Goal: Task Accomplishment & Management: Manage account settings

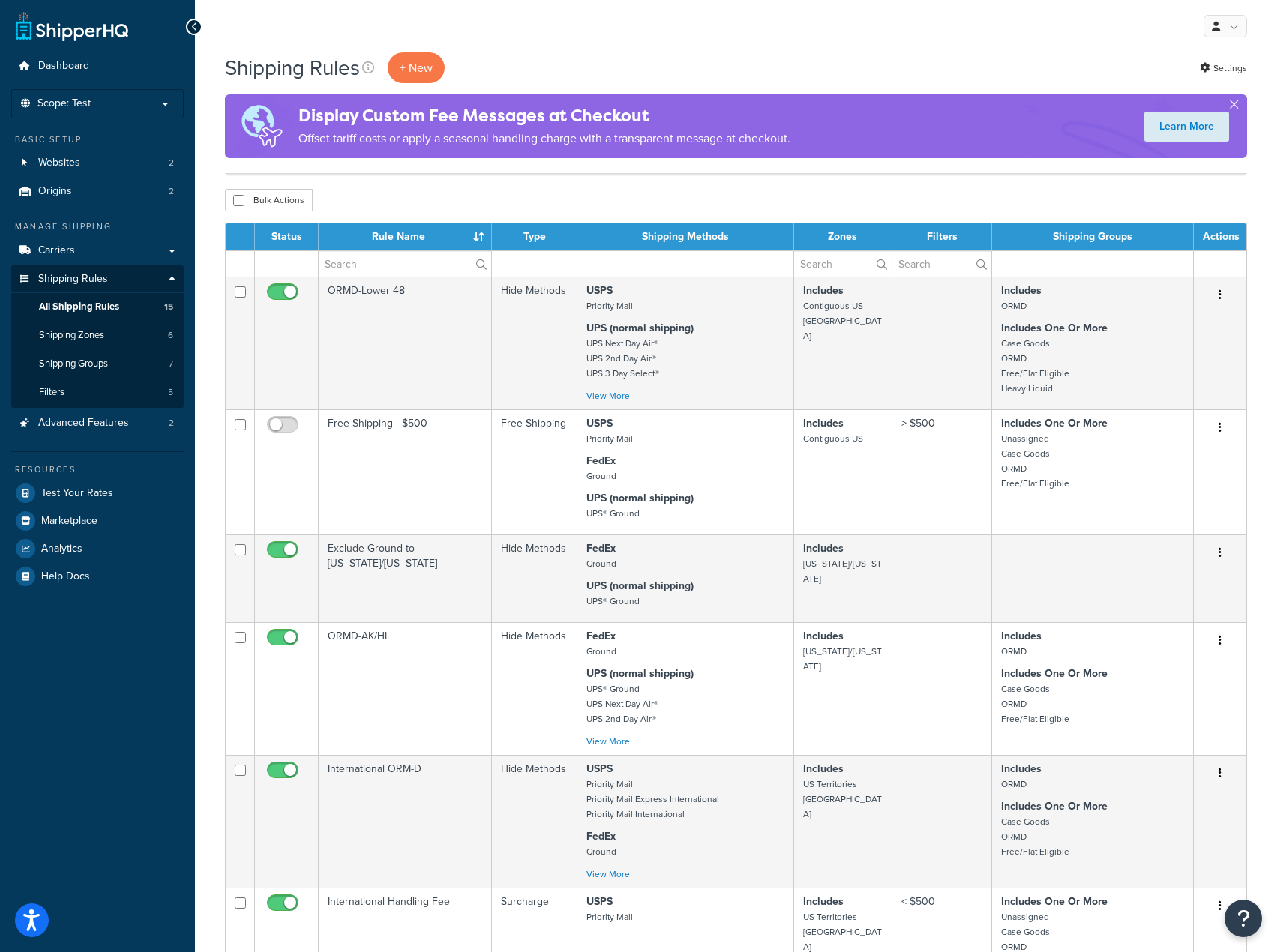
select select "15"
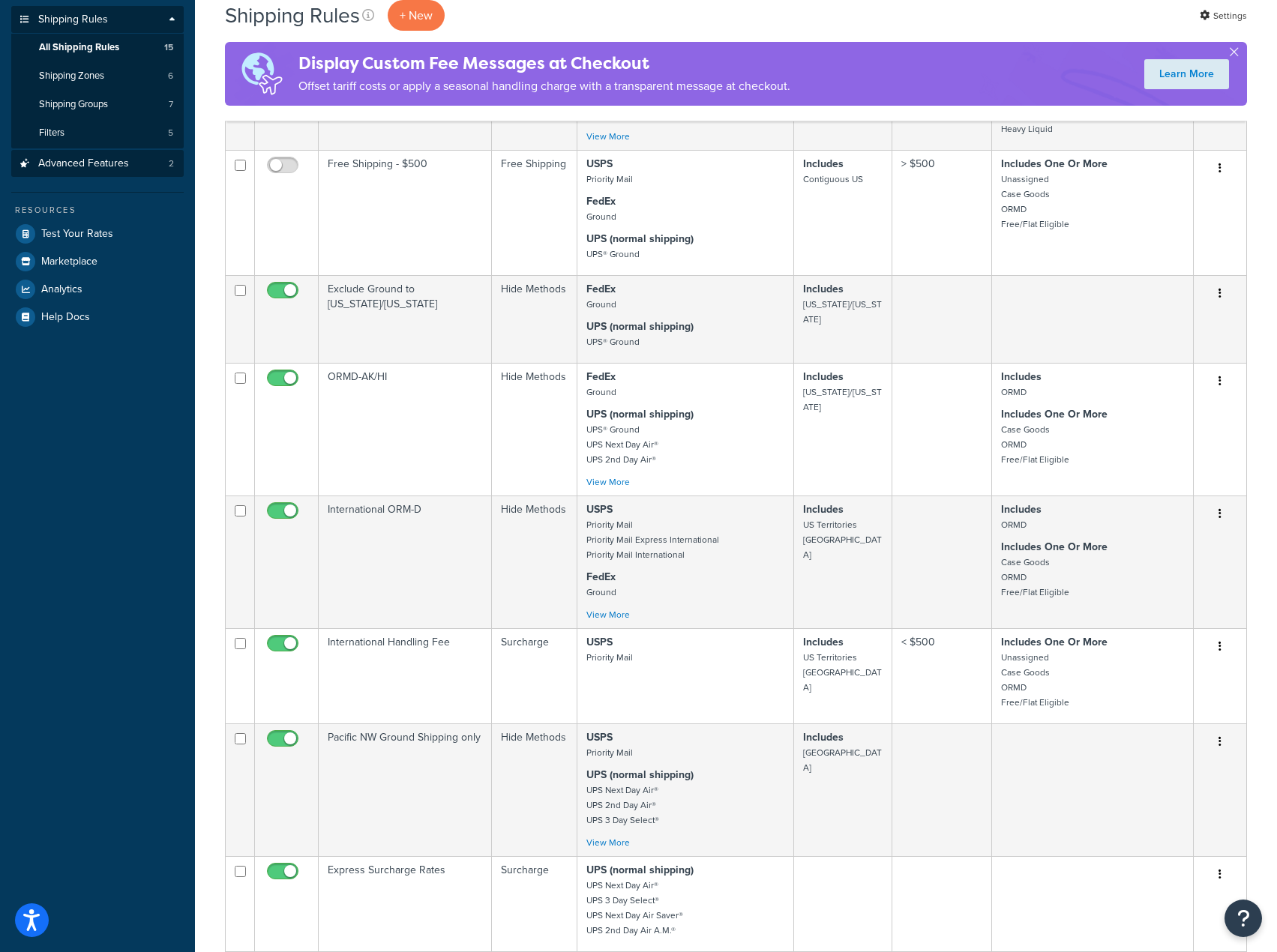
scroll to position [225, 0]
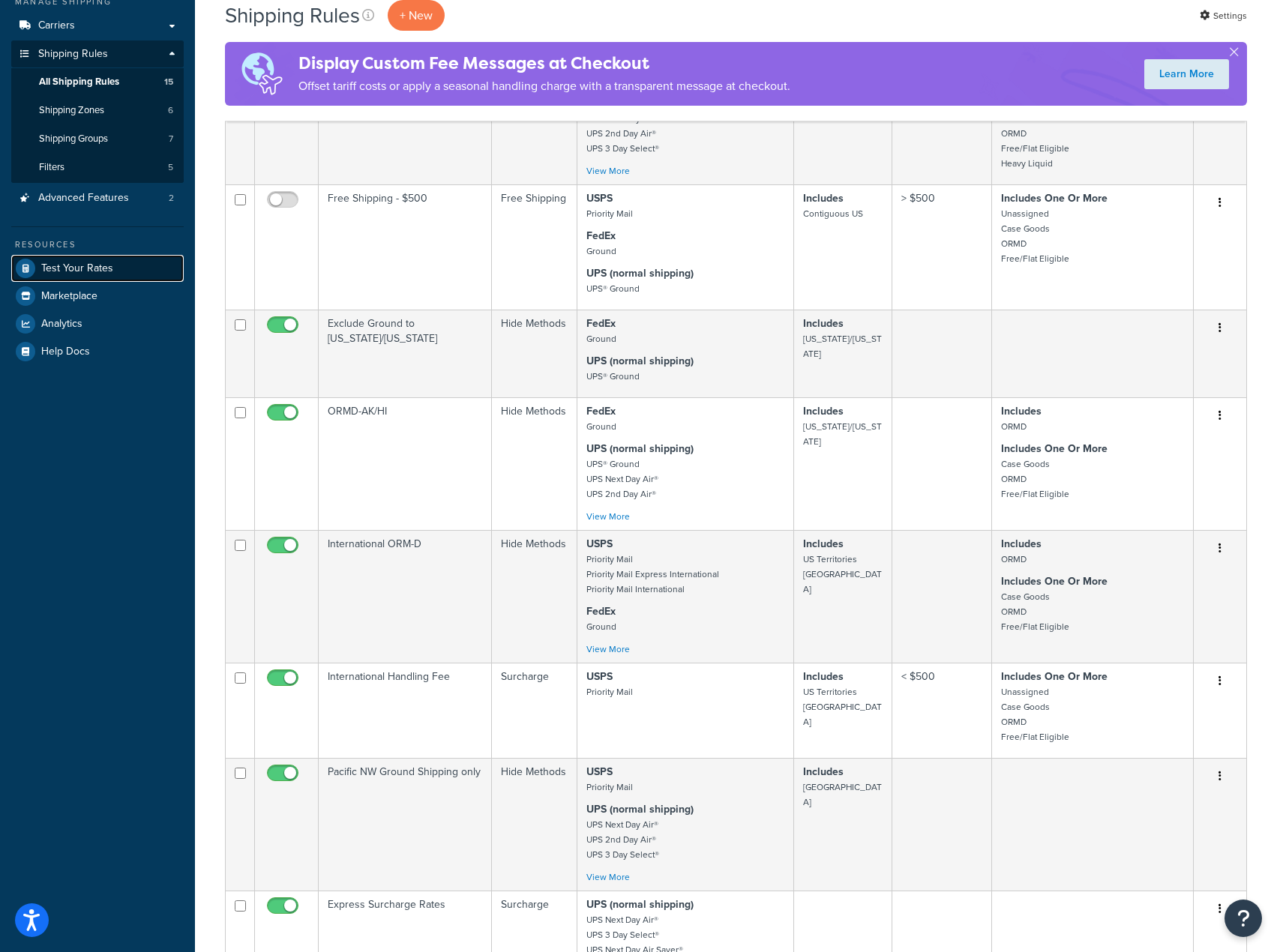
click at [82, 260] on link "Test Your Rates" at bounding box center [98, 268] width 173 height 27
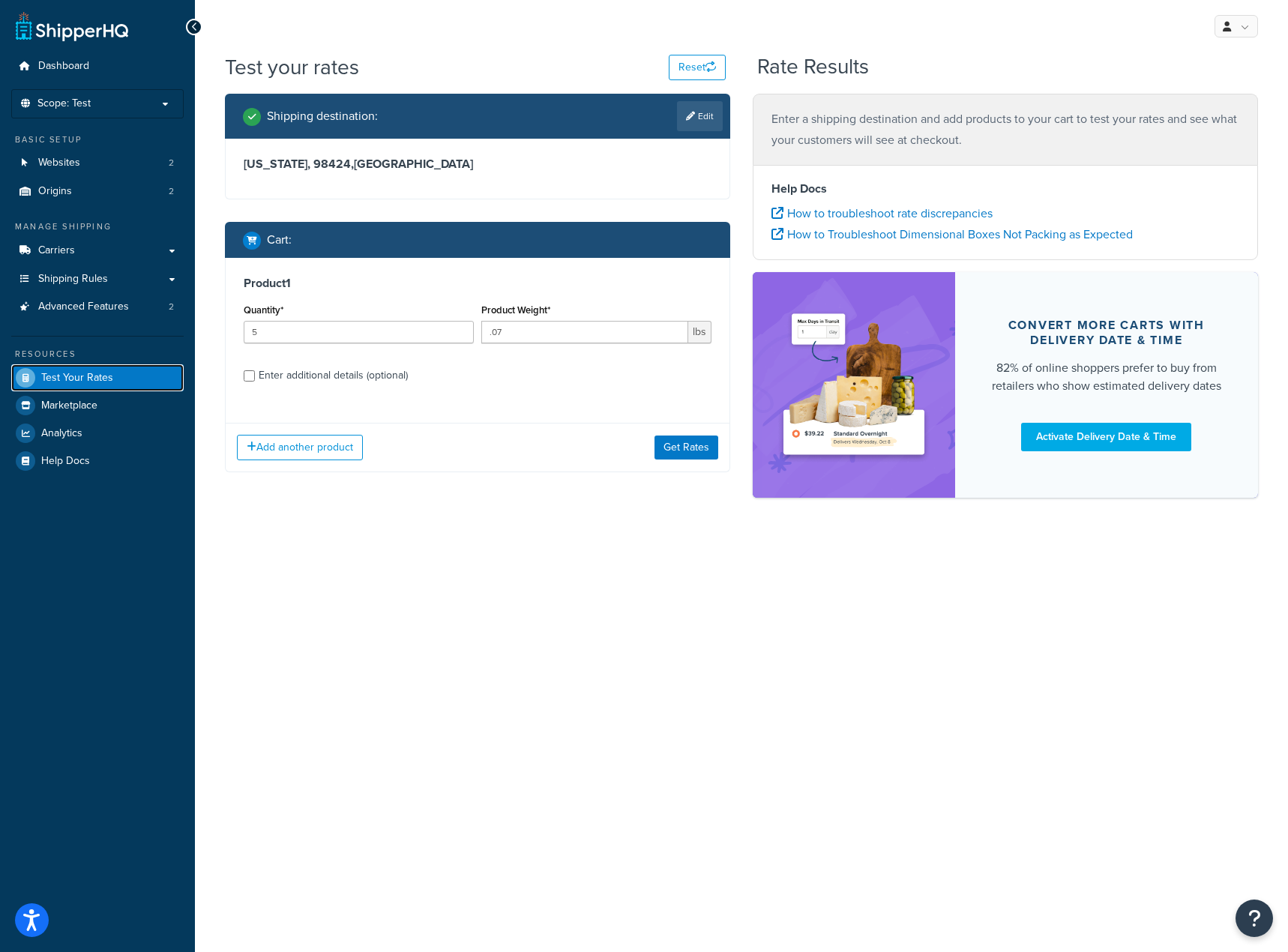
click at [104, 369] on link "Test Your Rates" at bounding box center [98, 378] width 172 height 27
click at [285, 374] on div "Enter additional details (optional)" at bounding box center [333, 376] width 149 height 21
click at [255, 374] on input "Enter additional details (optional)" at bounding box center [249, 376] width 11 height 11
checkbox input "true"
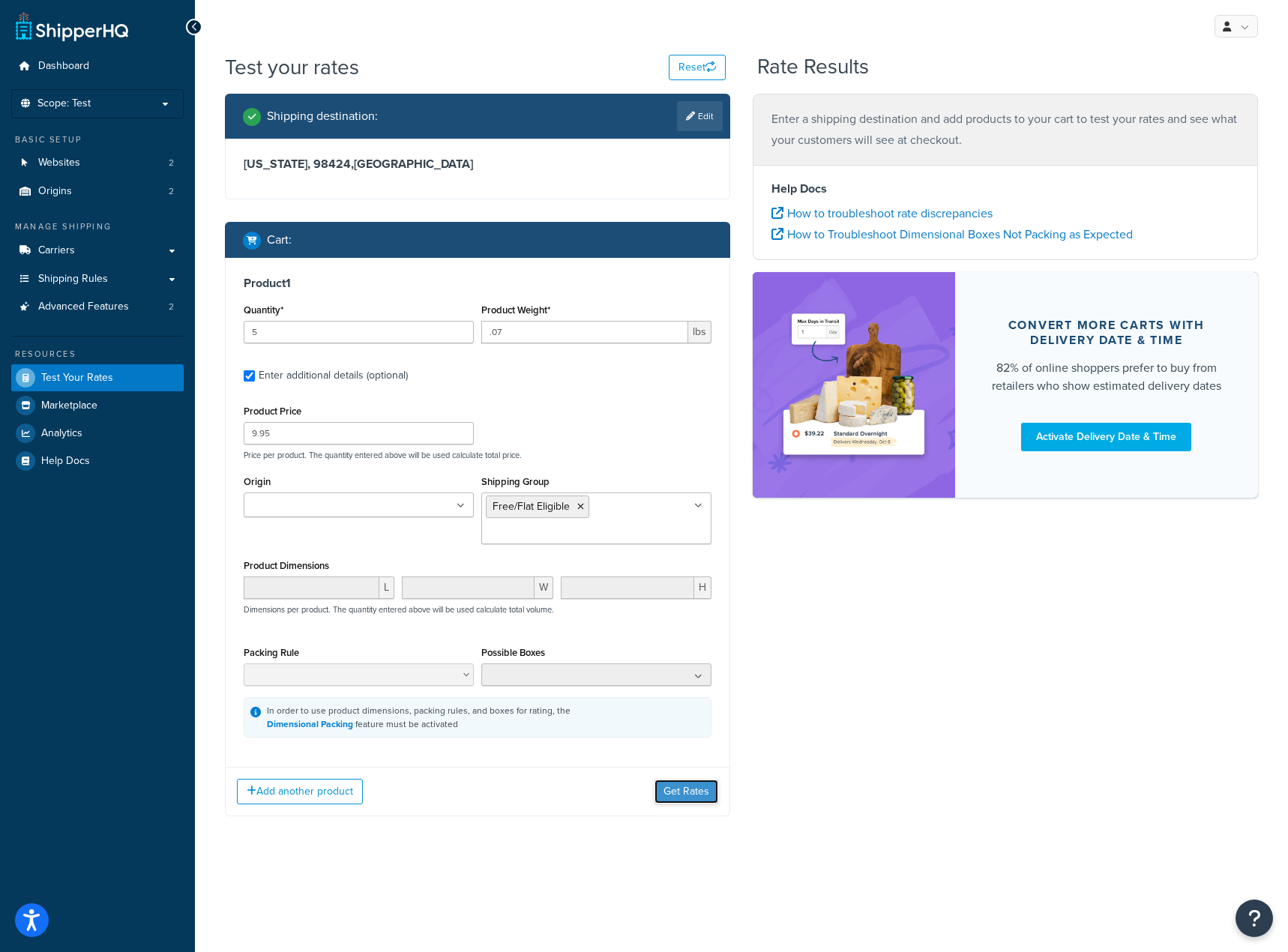
click at [692, 787] on button "Get Rates" at bounding box center [686, 791] width 63 height 24
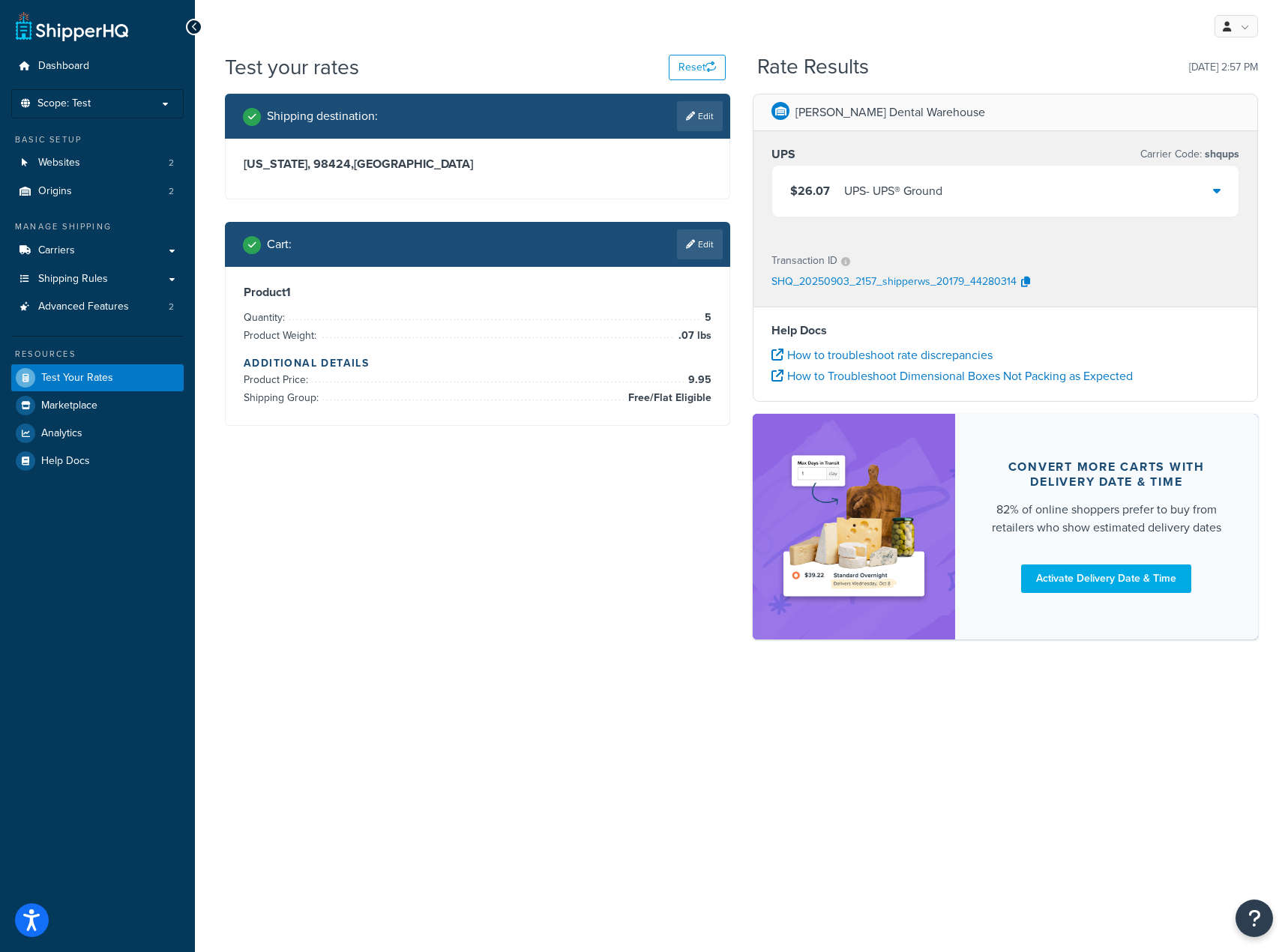
click at [1207, 190] on div "$26.07 UPS - UPS® Ground" at bounding box center [1005, 191] width 466 height 51
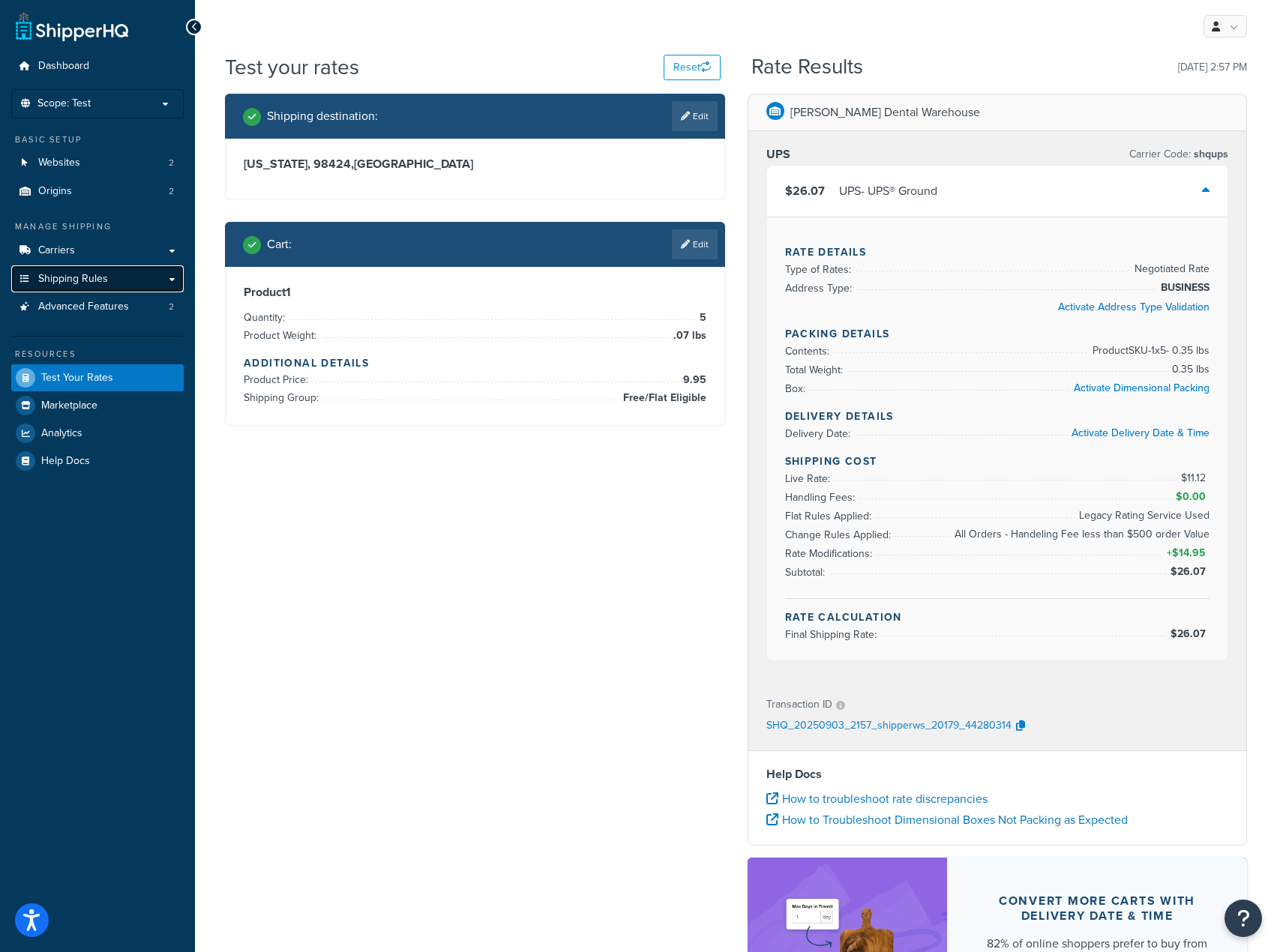
click at [110, 273] on link "Shipping Rules" at bounding box center [98, 279] width 173 height 28
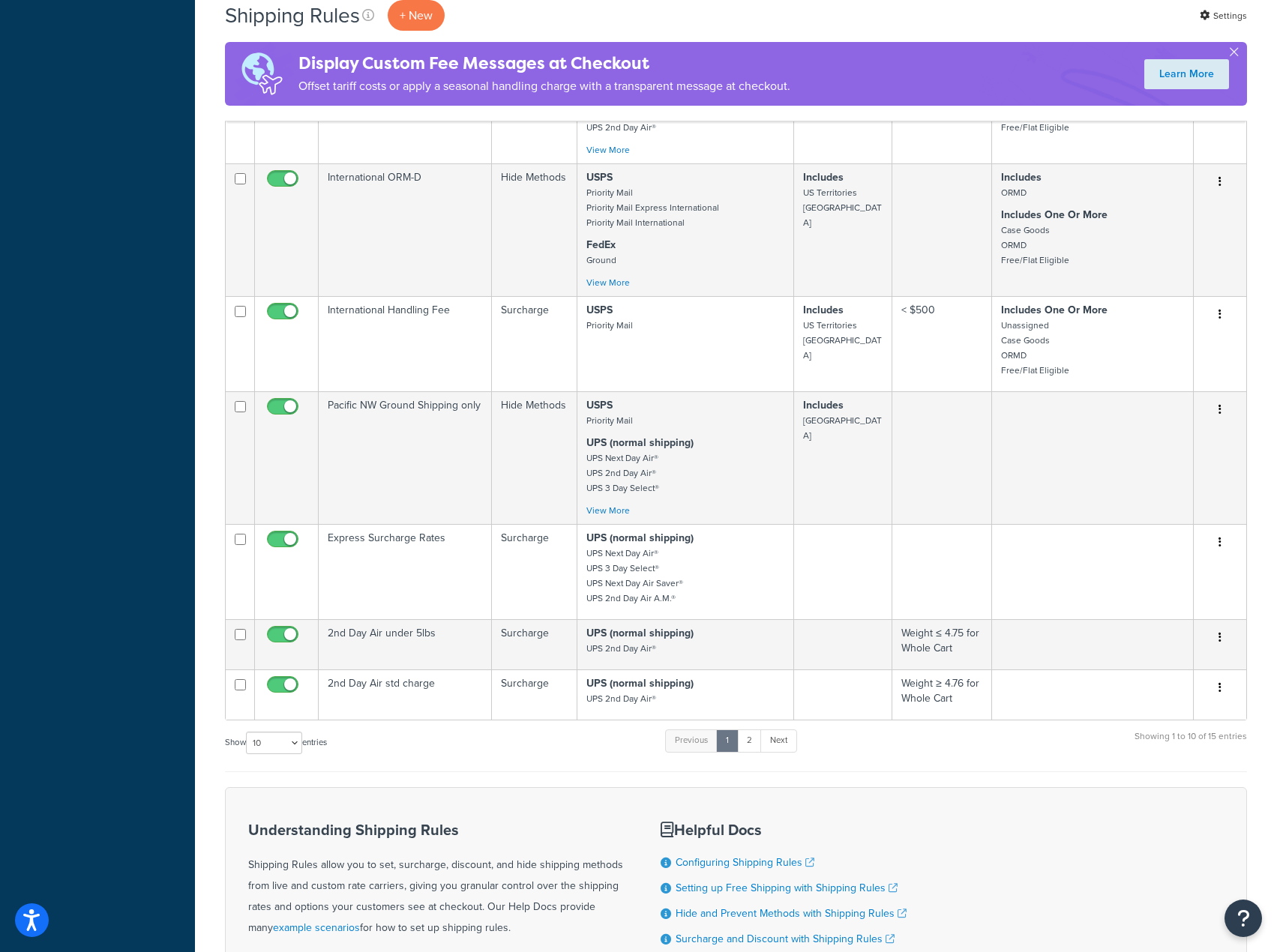
scroll to position [600, 0]
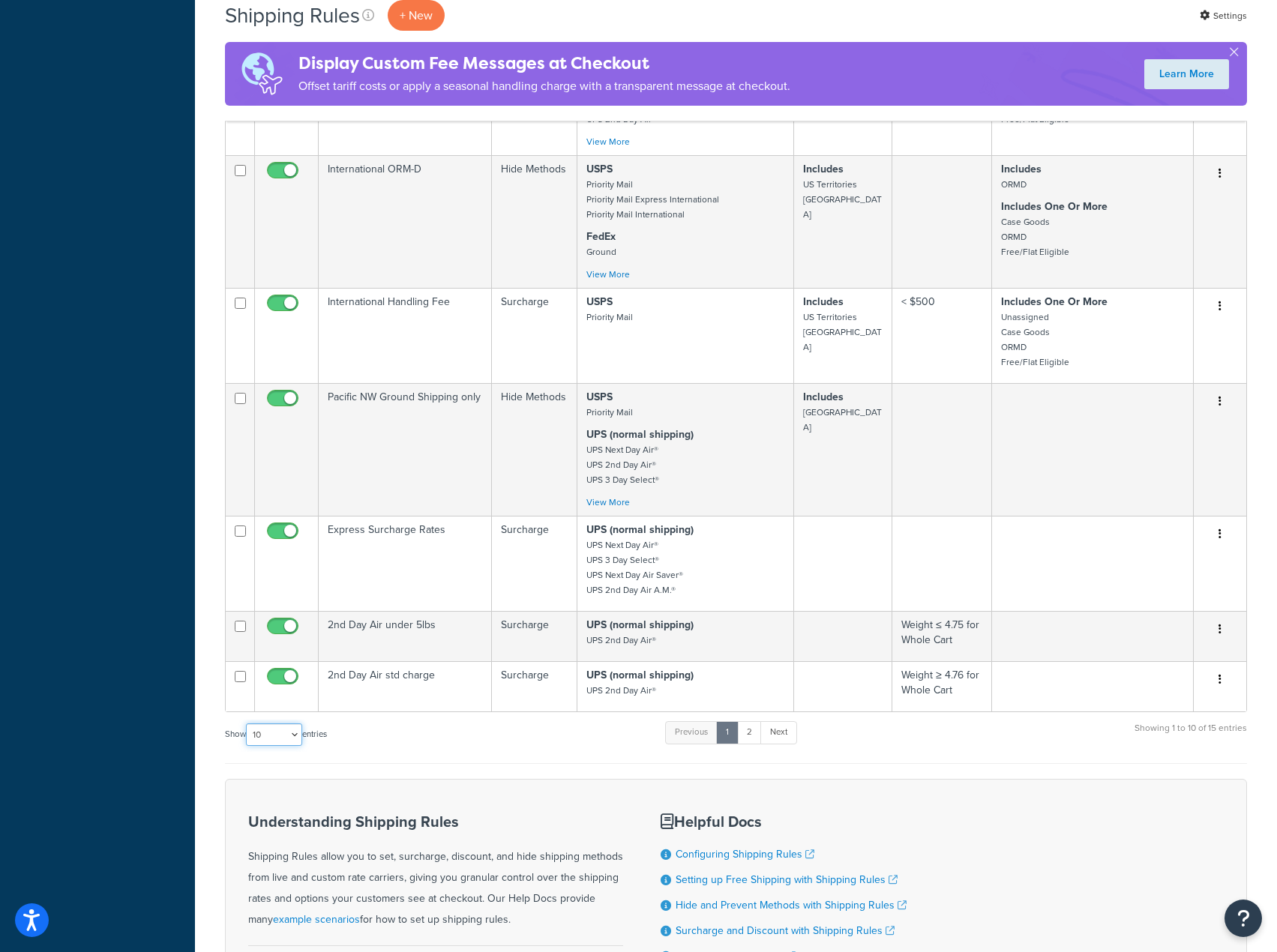
click at [272, 746] on select "10 15 25 50 100 1000" at bounding box center [273, 735] width 56 height 23
select select "100"
click at [247, 737] on select "10 15 25 50 100 1000" at bounding box center [273, 735] width 56 height 23
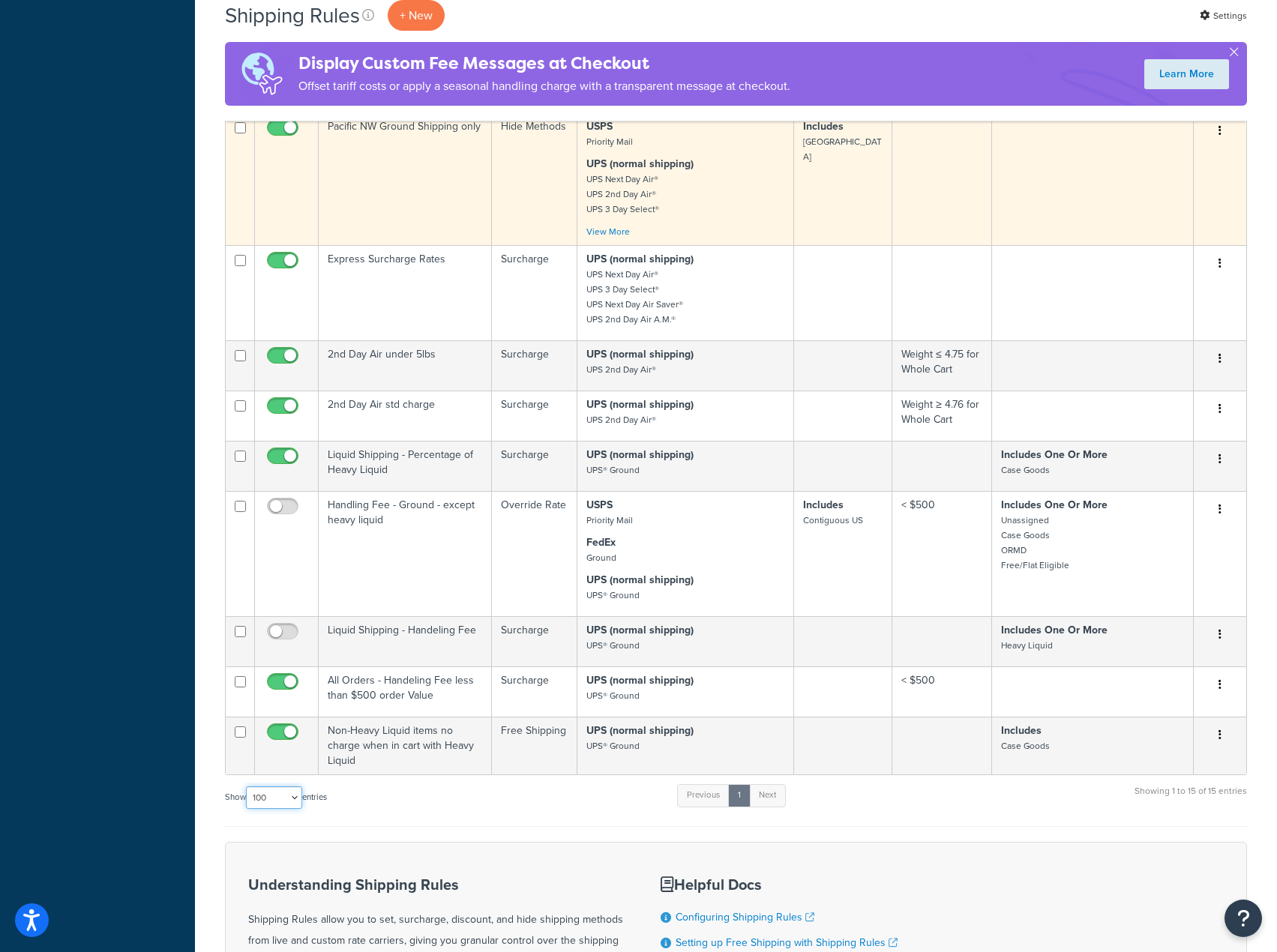
scroll to position [900, 0]
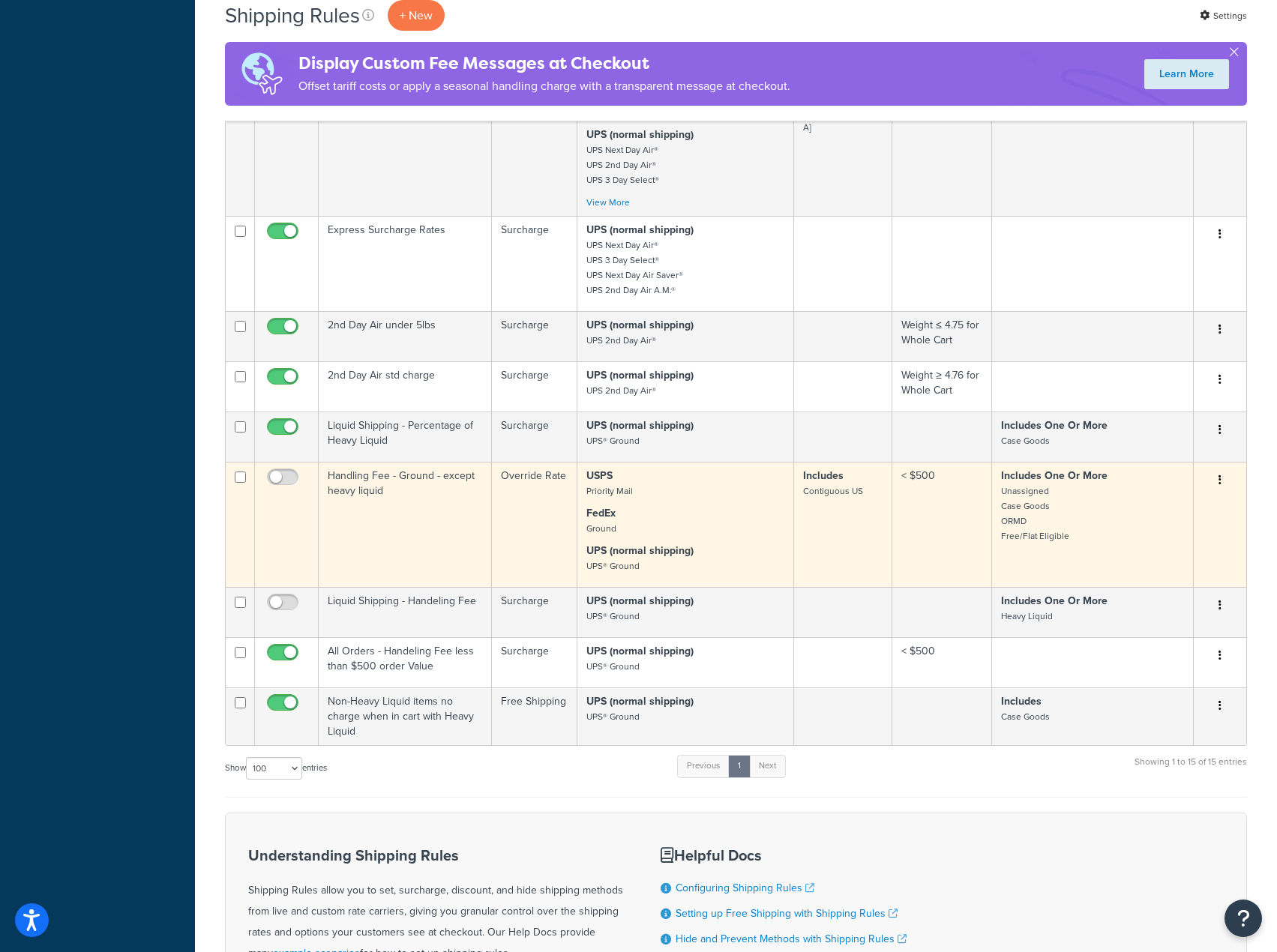
click at [1216, 492] on button "button" at bounding box center [1220, 480] width 21 height 24
click at [1160, 522] on link "Edit" at bounding box center [1171, 509] width 119 height 31
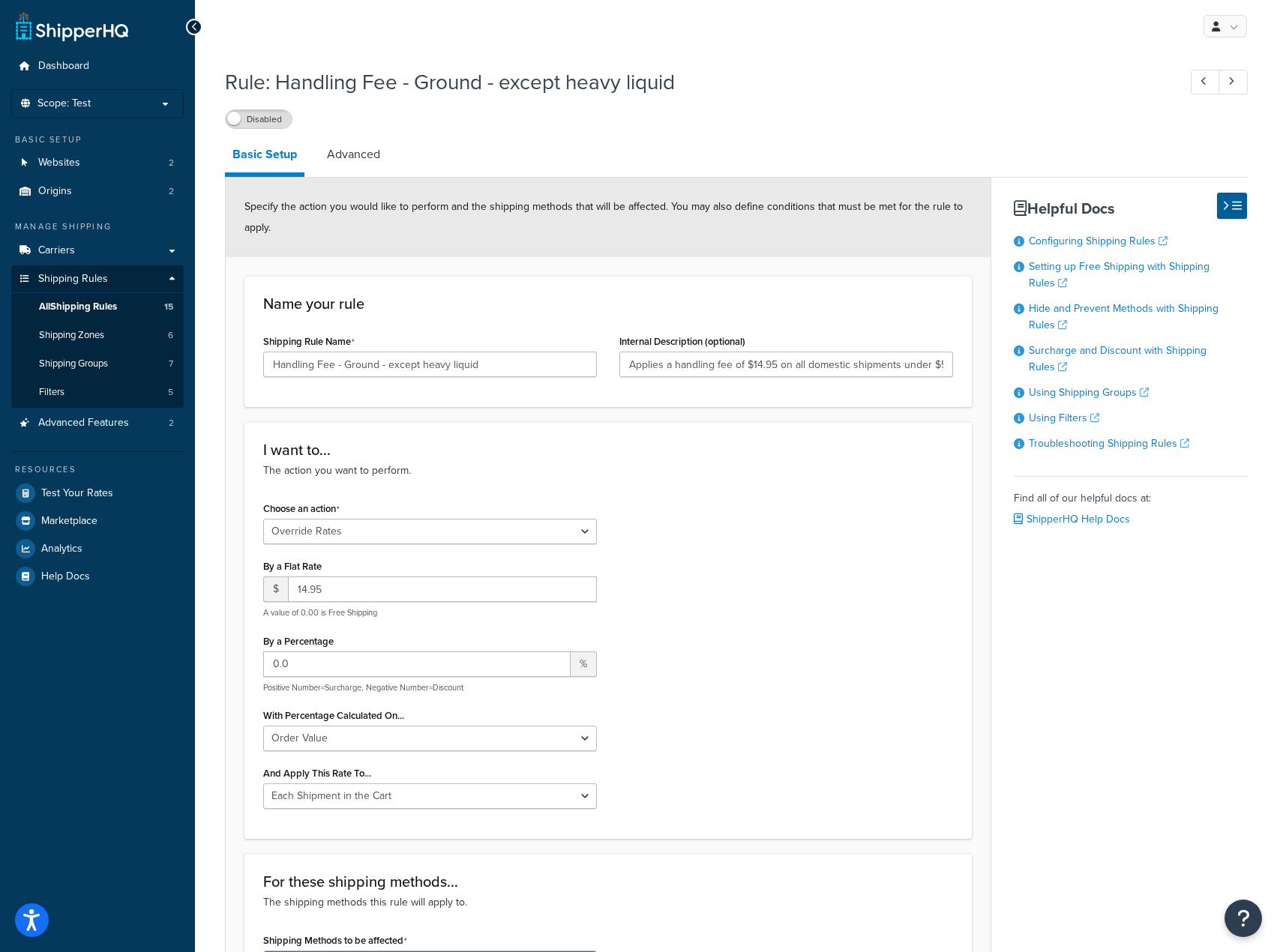
click at [522, 509] on div "Choose an action Choose an action Override Rates Surcharge or discount rates Hi…" at bounding box center [430, 521] width 334 height 46
click at [511, 535] on select "Choose an action Override Rates Surcharge or discount rates Hide a shipping met…" at bounding box center [430, 531] width 334 height 25
select select "SURCHARGE"
click at [263, 520] on select "Choose an action Override Rates Surcharge or discount rates Hide a shipping met…" at bounding box center [430, 531] width 334 height 25
select select "ORDER"
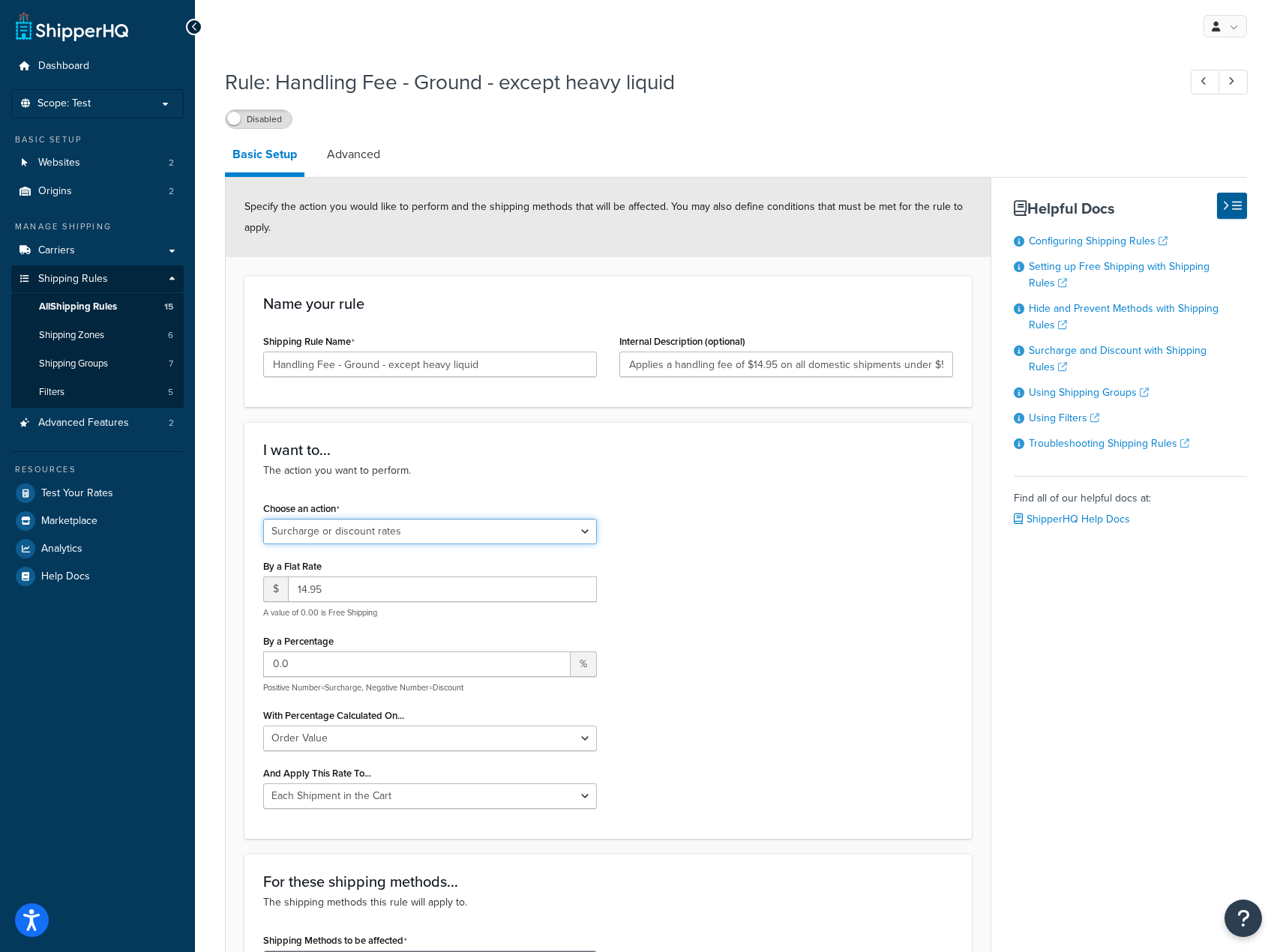
select select "CART"
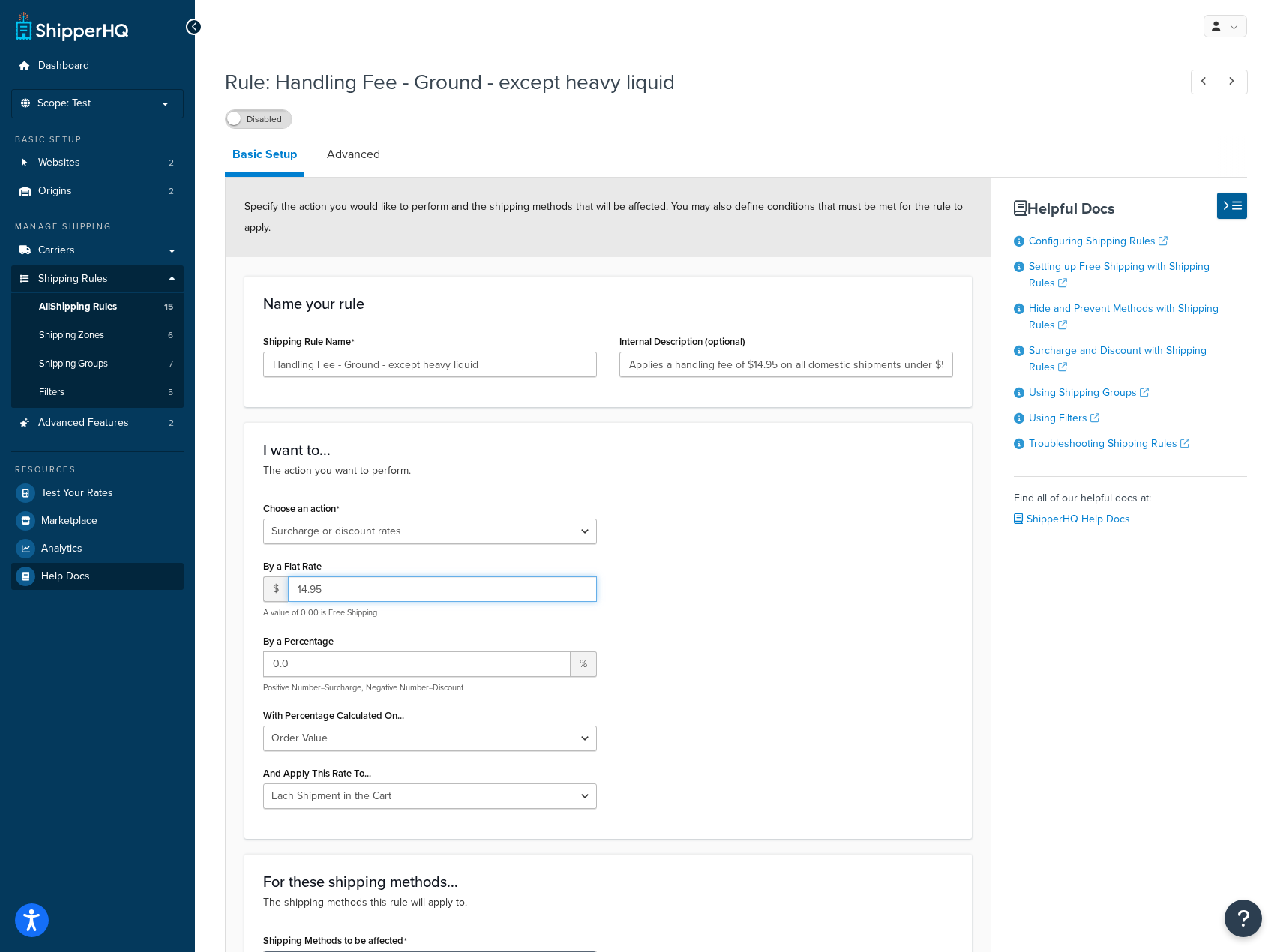
drag, startPoint x: 475, startPoint y: 594, endPoint x: 114, endPoint y: 580, distance: 361.3
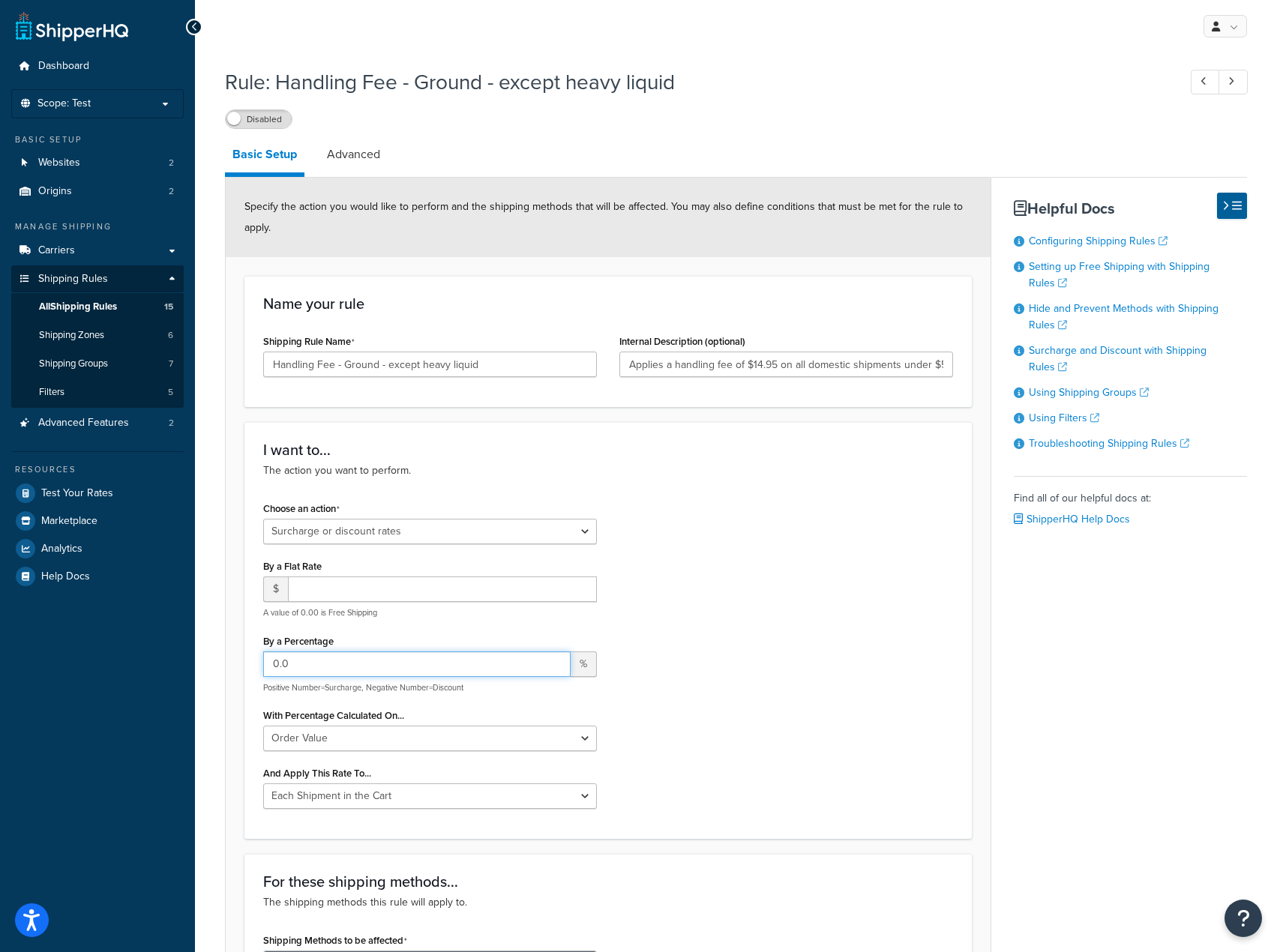
drag, startPoint x: 452, startPoint y: 662, endPoint x: 221, endPoint y: 657, distance: 231.1
click at [267, 666] on input "100" at bounding box center [417, 664] width 308 height 25
type input "-100"
click at [654, 657] on div "Choose an action Choose an action Override Rates Surcharge or discount rates Hi…" at bounding box center [608, 659] width 712 height 322
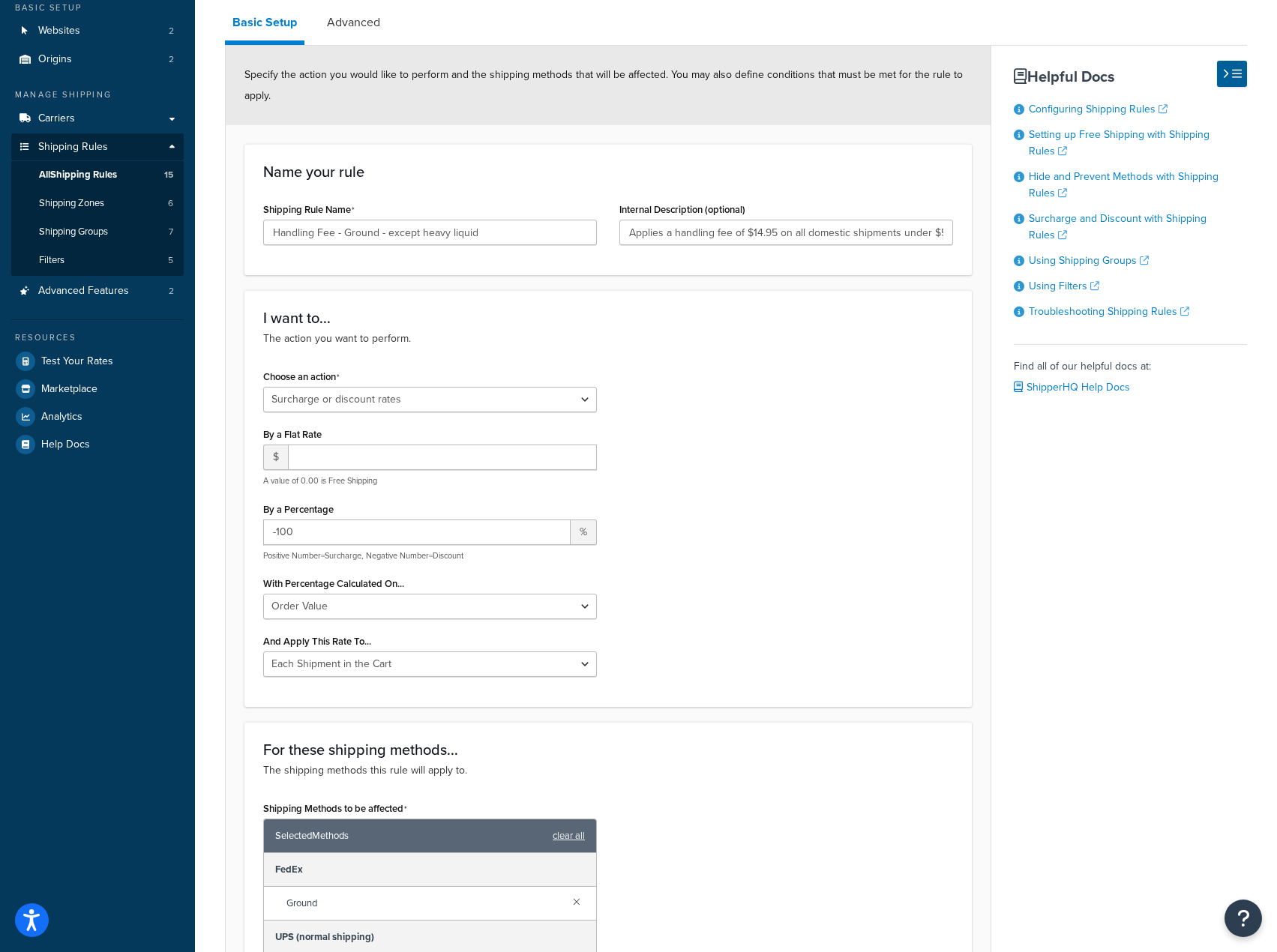
scroll to position [225, 0]
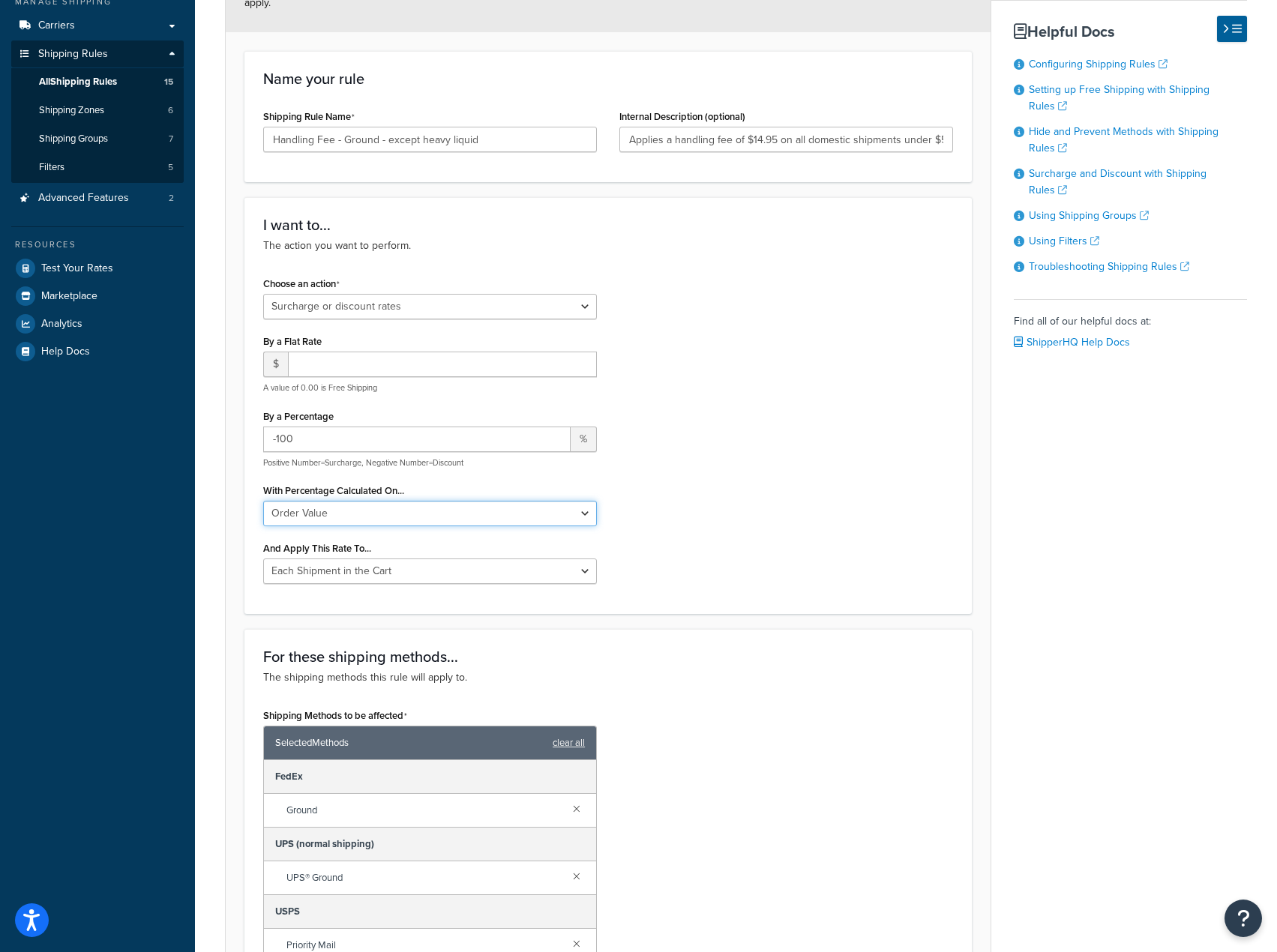
click at [545, 506] on select "Shipping Price Order Value" at bounding box center [430, 513] width 334 height 25
select select "SHIPPING"
click at [263, 502] on select "Shipping Price Order Value" at bounding box center [430, 513] width 334 height 25
click at [470, 568] on select "Entire Cart Each Shipment in the Cart Each Origin in the Cart Each Shipping Gro…" at bounding box center [430, 570] width 334 height 25
select select "SHIPPING_GROUP"
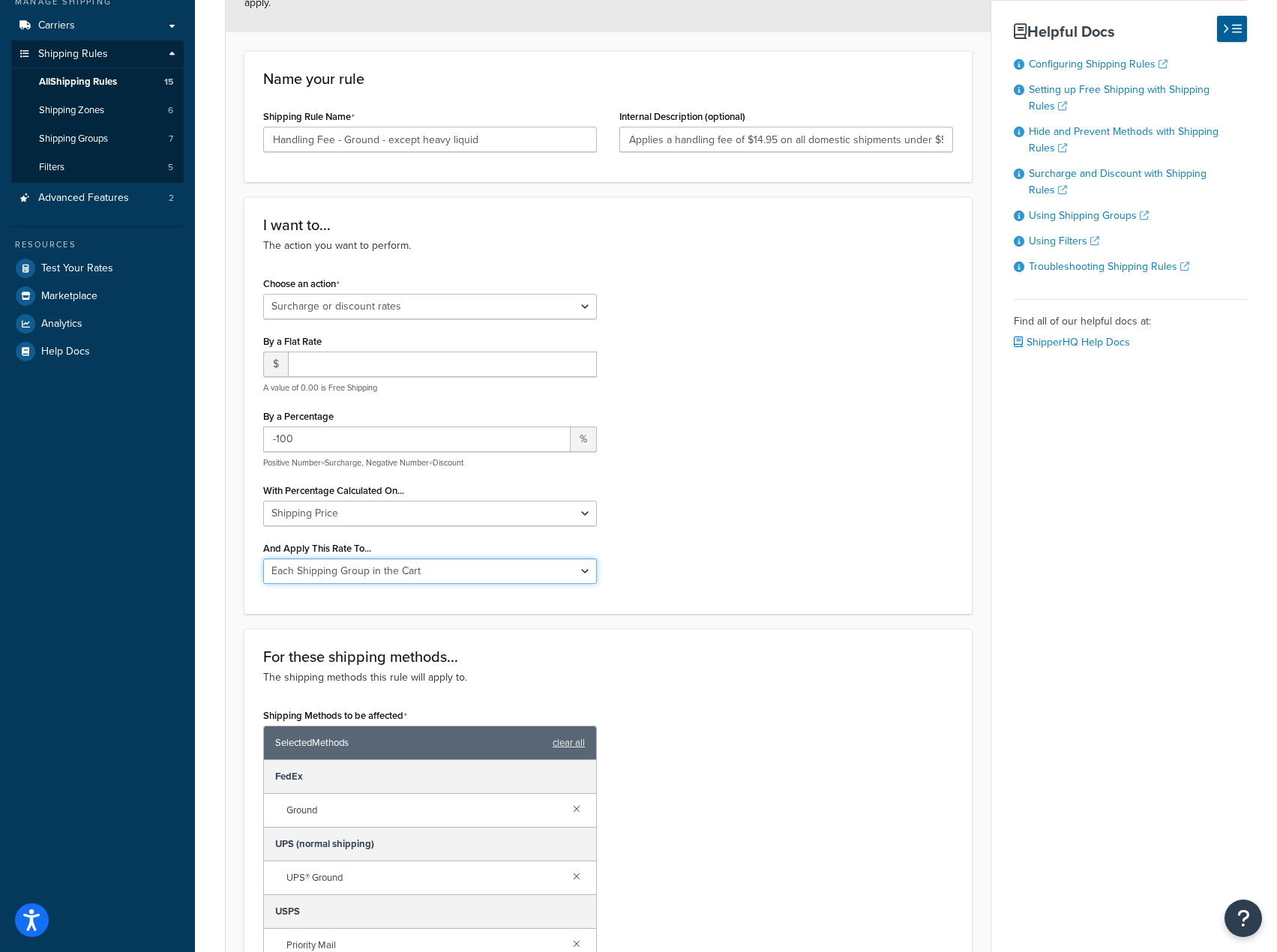
click at [263, 560] on select "Entire Cart Each Shipment in the Cart Each Origin in the Cart Each Shipping Gro…" at bounding box center [430, 570] width 334 height 25
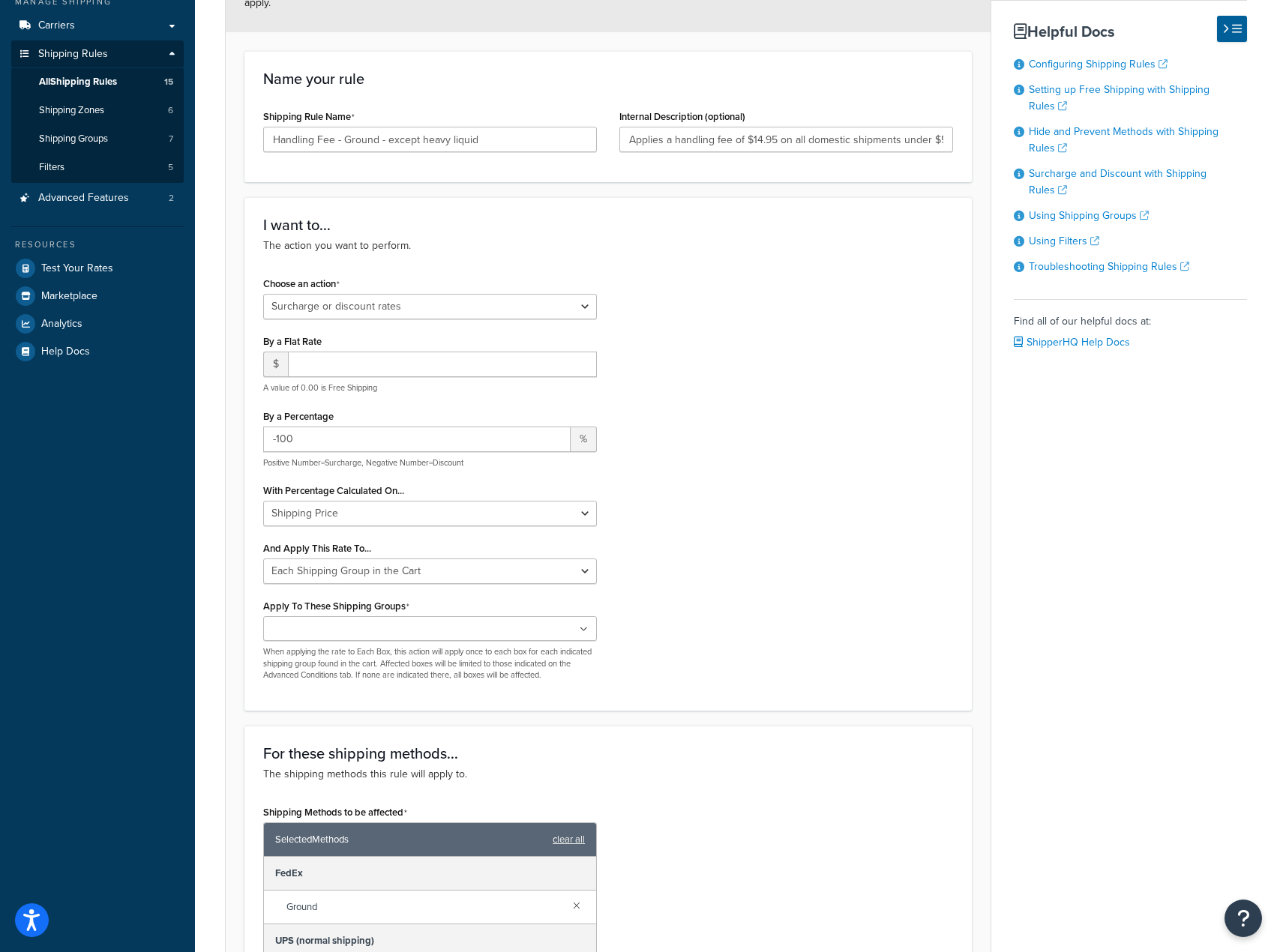
click at [524, 634] on ul at bounding box center [430, 628] width 334 height 24
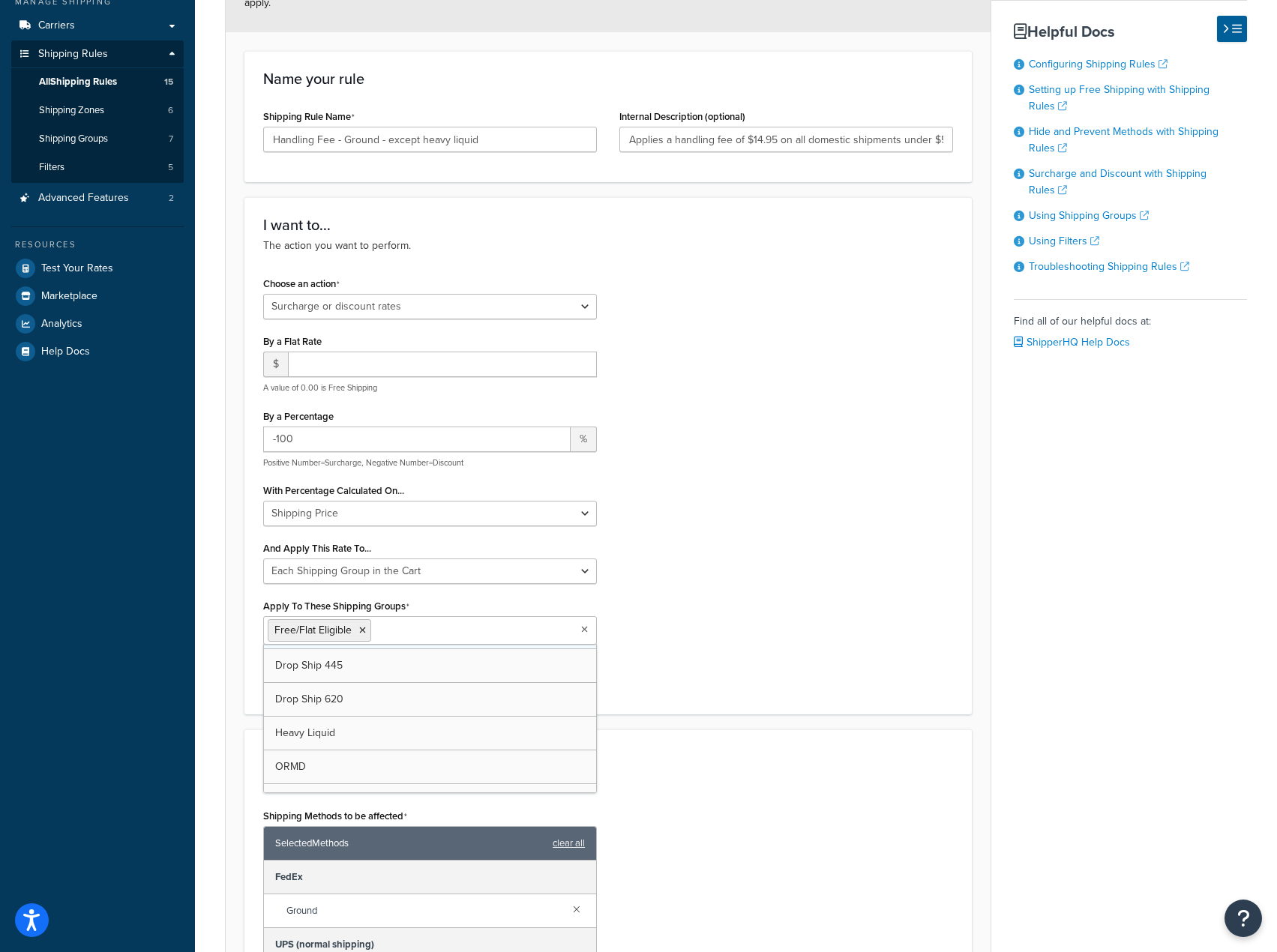
scroll to position [53, 0]
click at [684, 658] on div "Choose an action Choose an action Override Rates Surcharge or discount rates Hi…" at bounding box center [608, 484] width 712 height 423
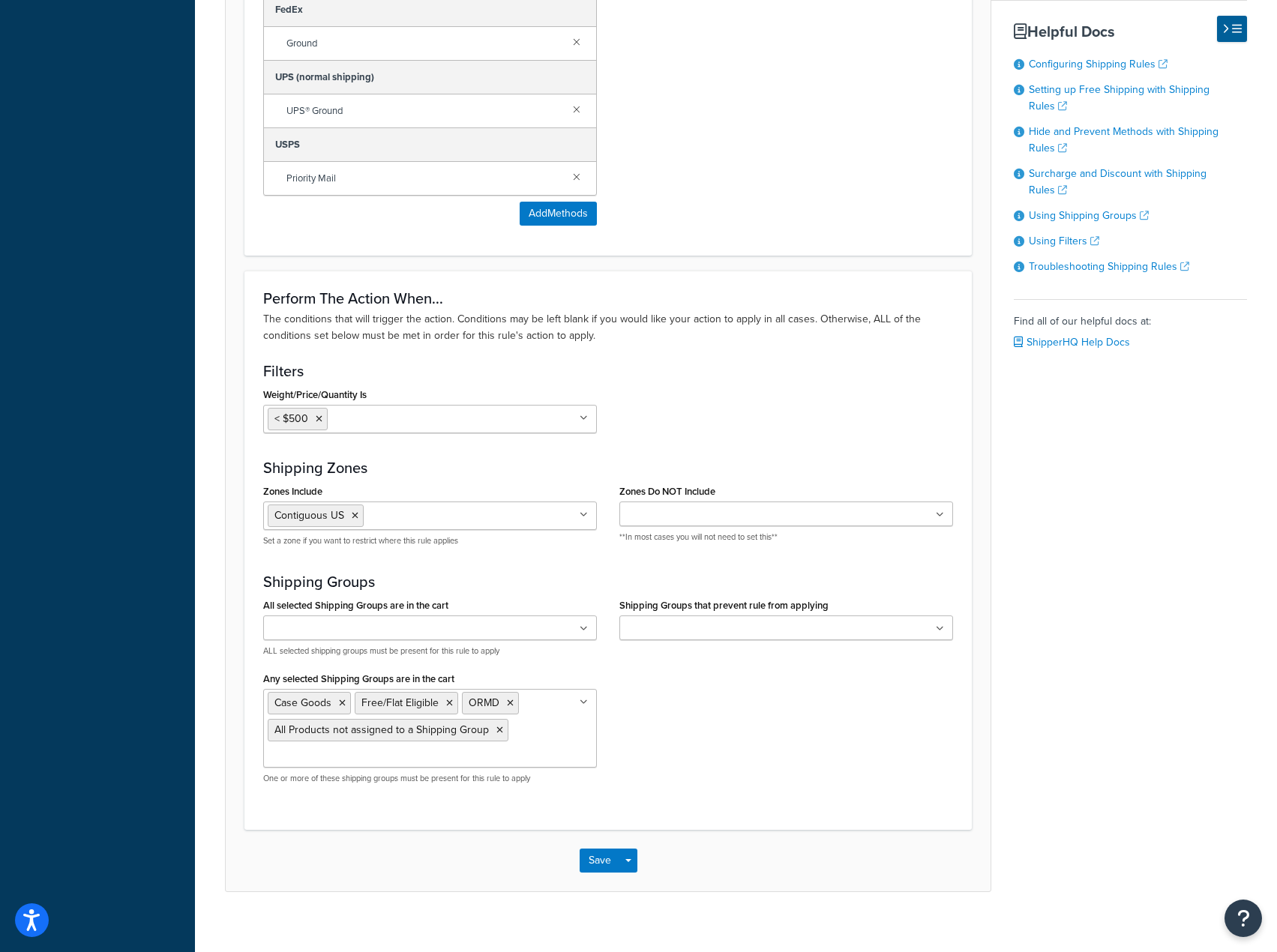
scroll to position [1109, 0]
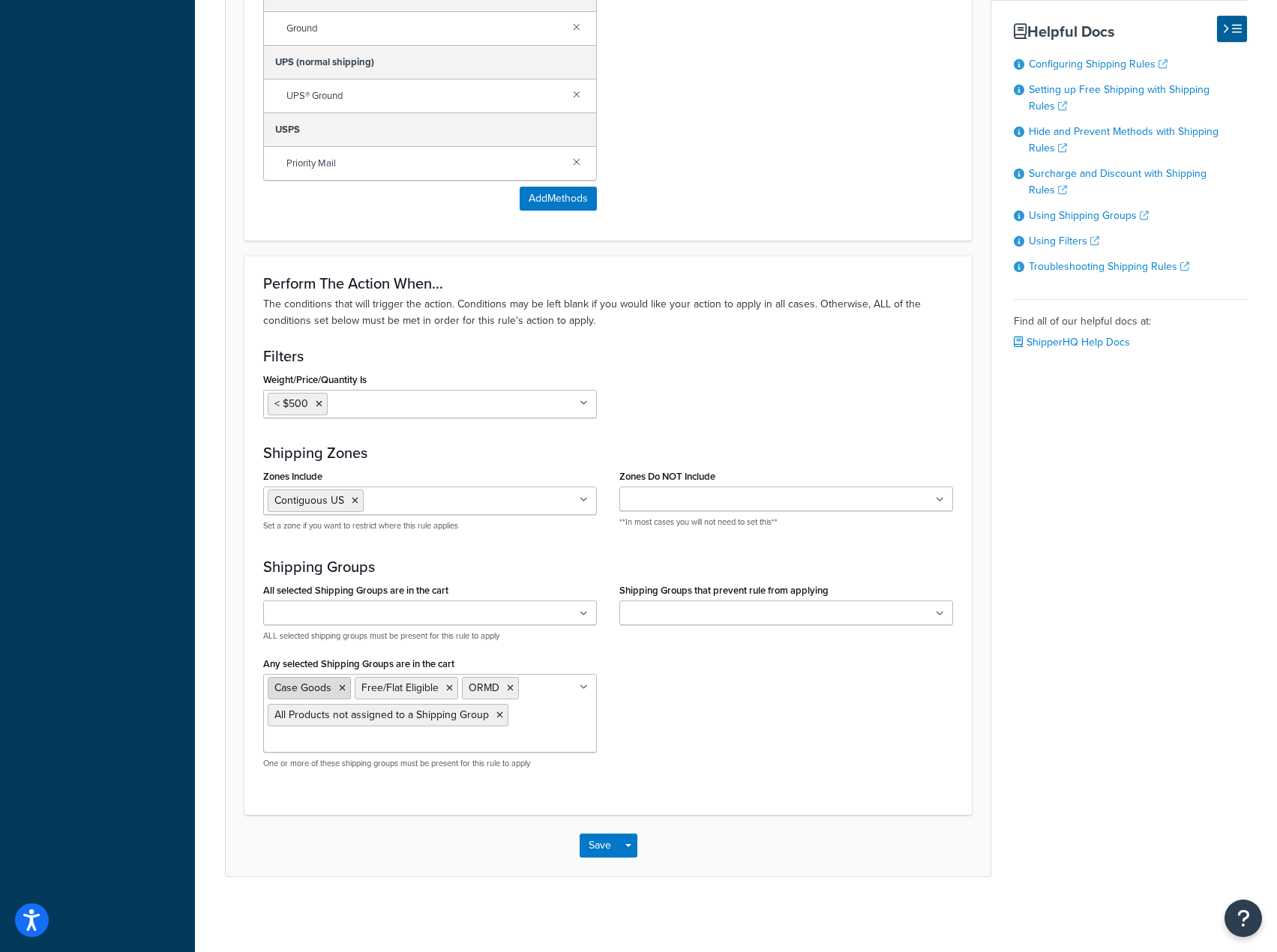
click at [340, 685] on icon at bounding box center [342, 688] width 7 height 9
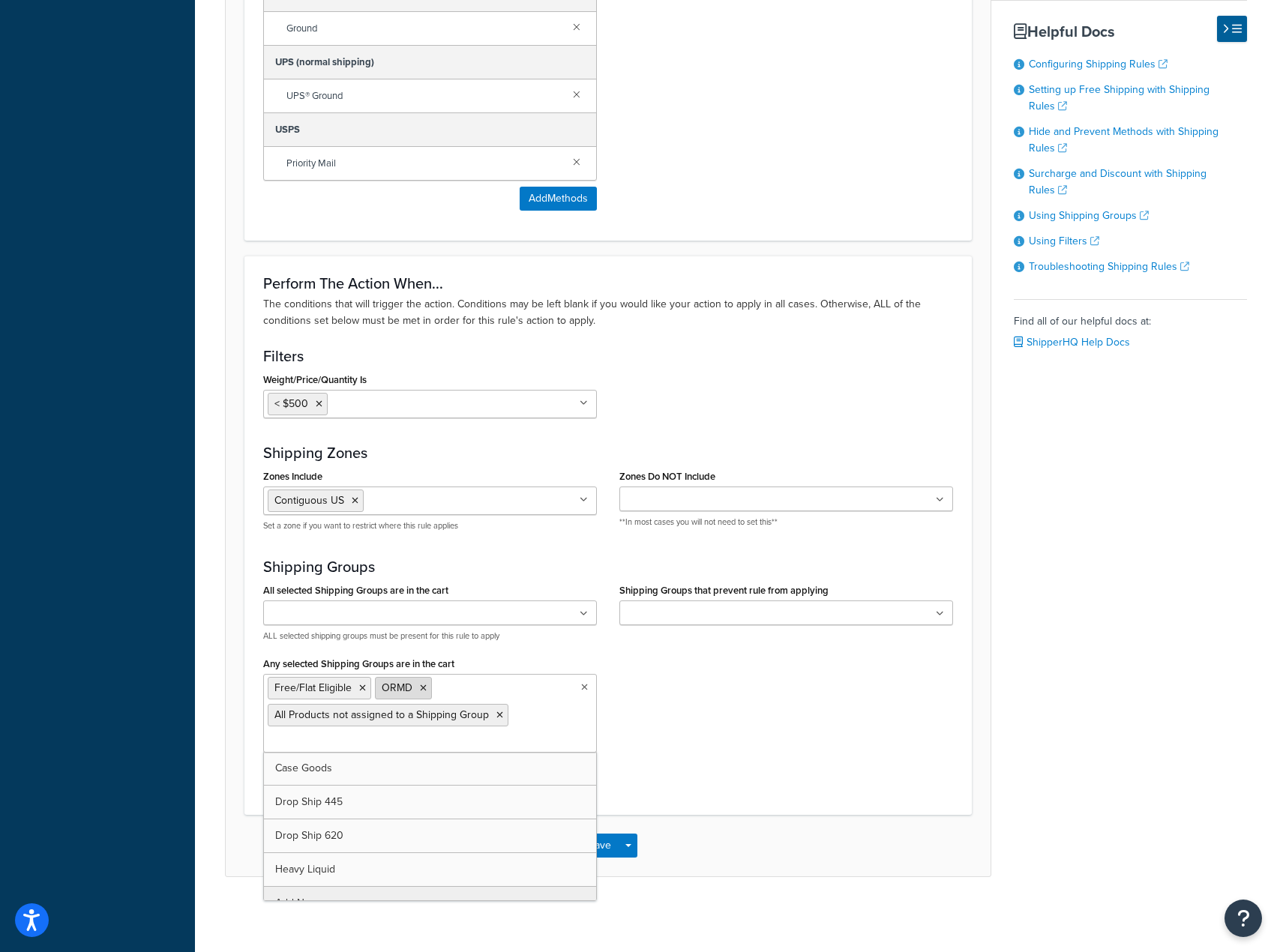
click at [424, 692] on icon at bounding box center [423, 688] width 7 height 9
click at [632, 739] on div "All selected Shipping Groups are in the cart Case Goods Drop Ship 445 Drop Ship…" at bounding box center [608, 680] width 712 height 202
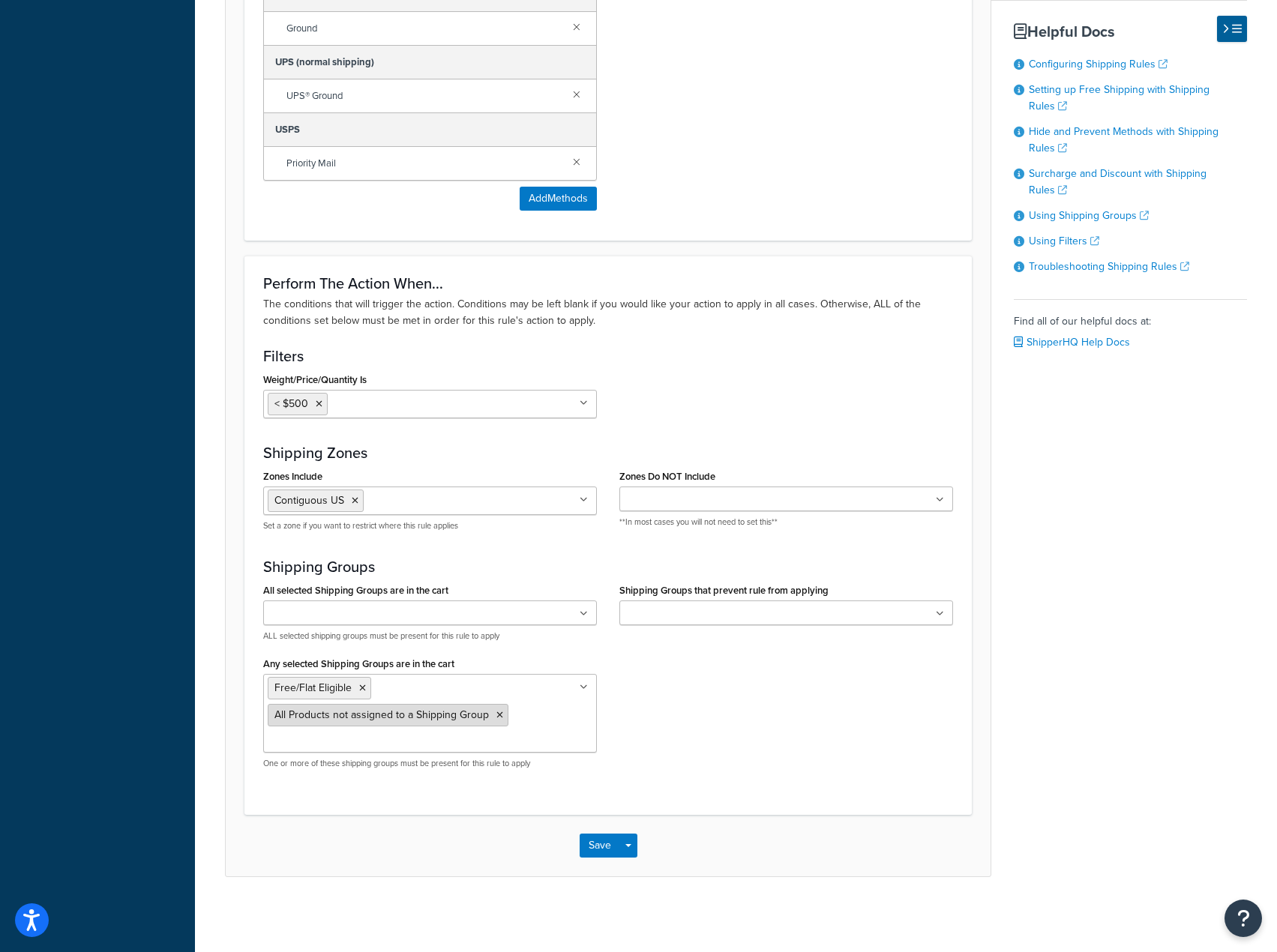
click at [496, 715] on icon at bounding box center [500, 714] width 7 height 9
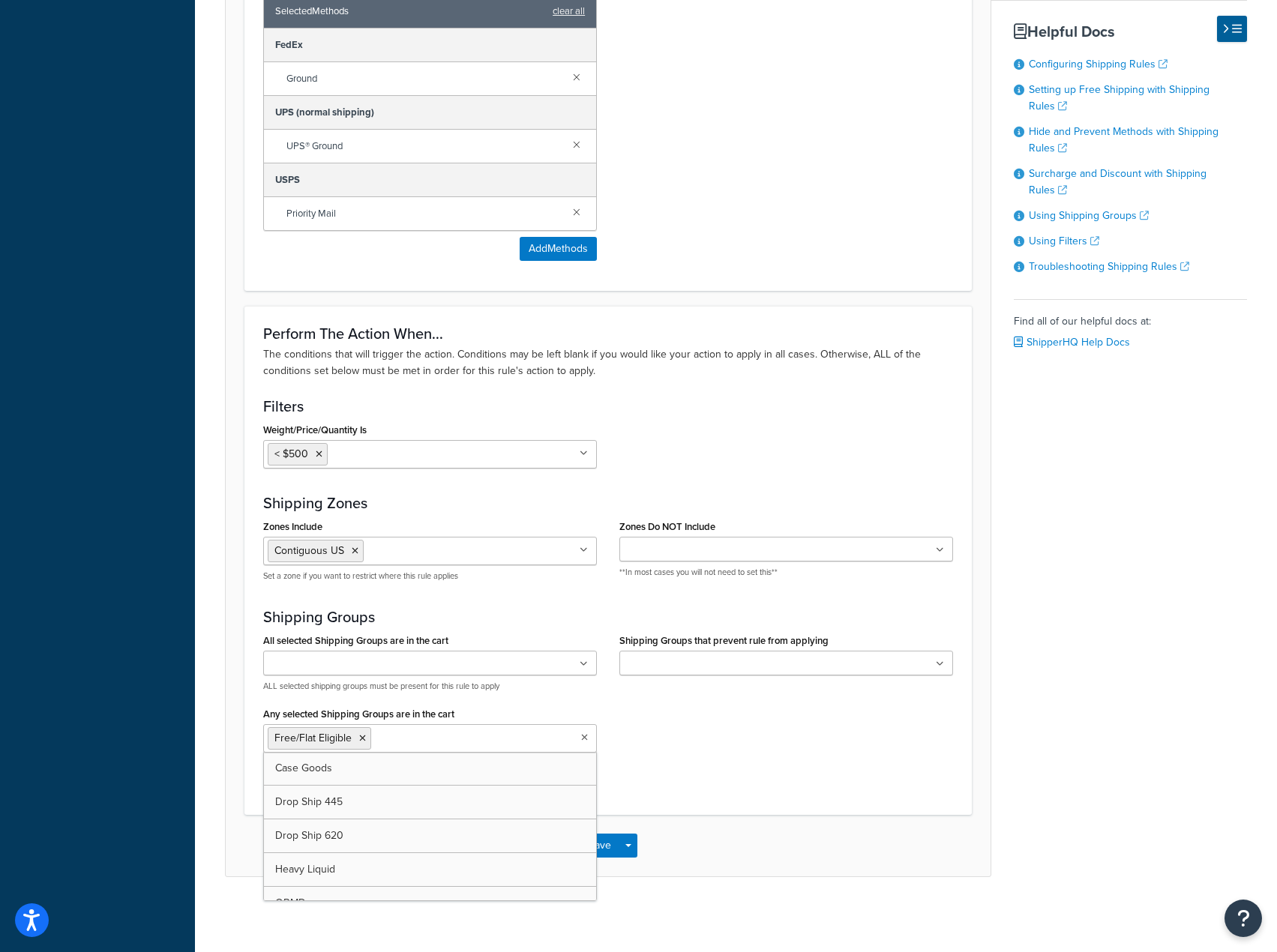
click at [667, 788] on div "Perform The Action When... The conditions that will trigger the action. Conditi…" at bounding box center [608, 560] width 728 height 509
click at [597, 850] on button "Save" at bounding box center [600, 845] width 41 height 24
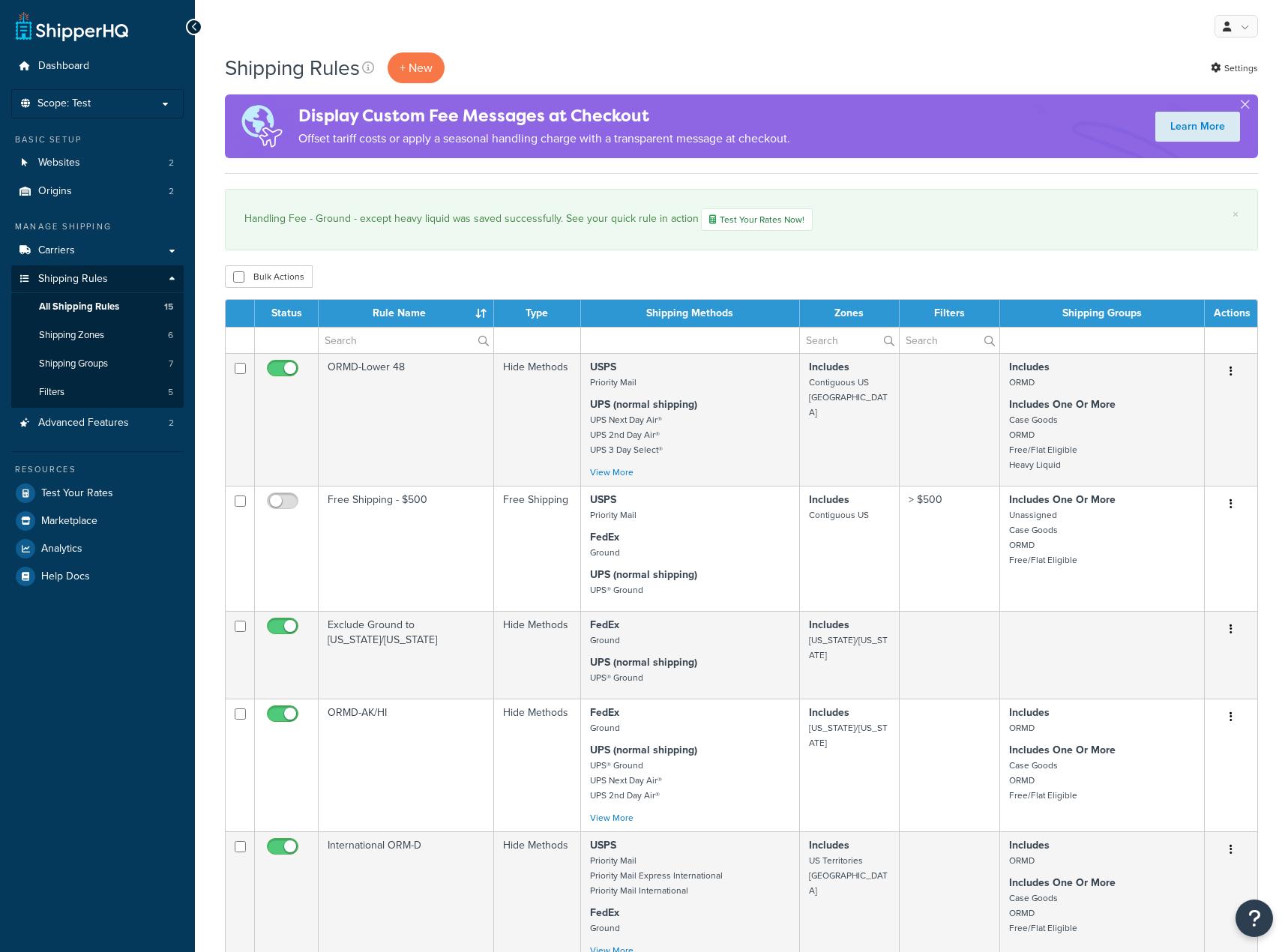
select select "100"
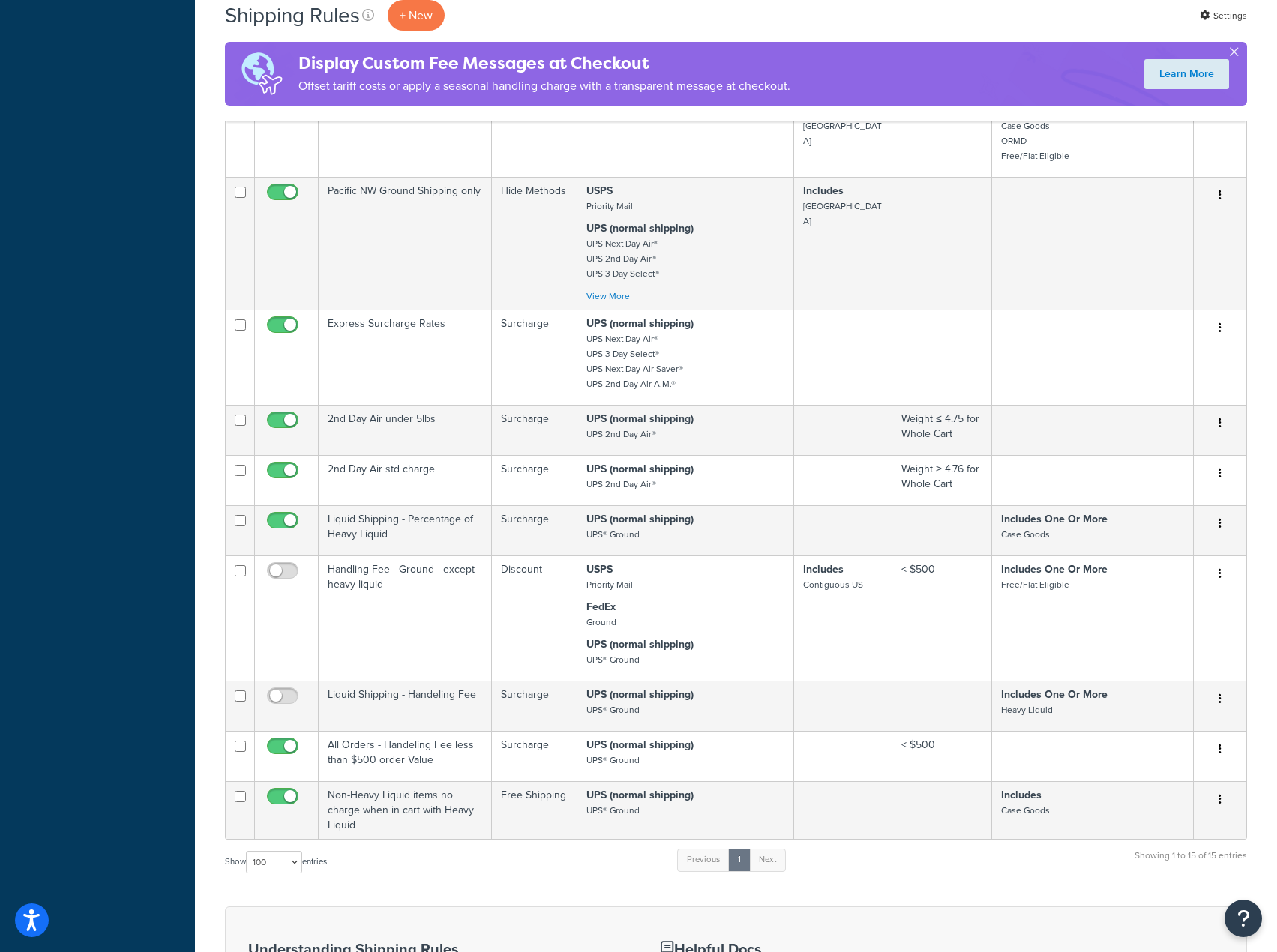
scroll to position [900, 0]
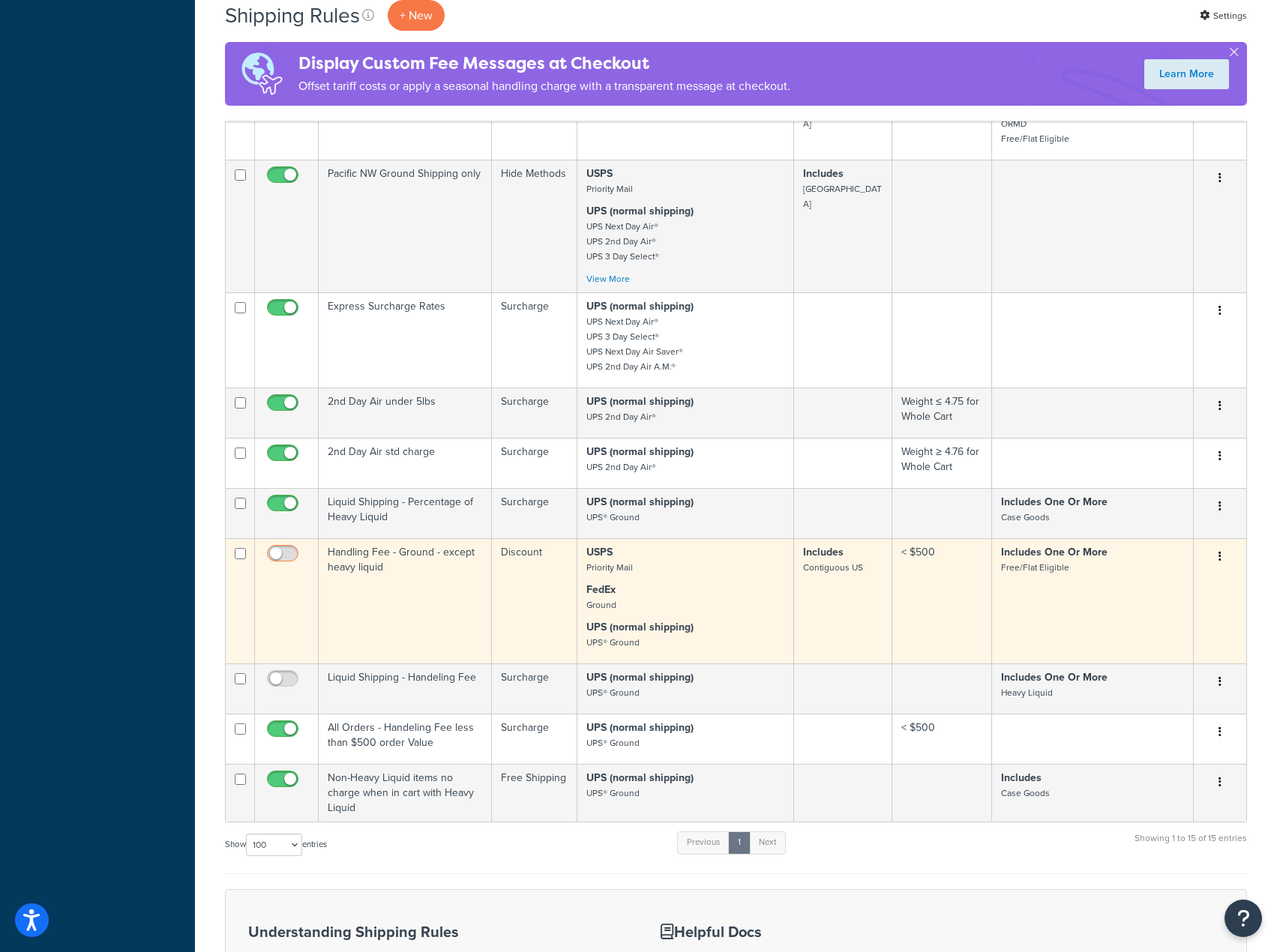
click at [282, 567] on input "checkbox" at bounding box center [284, 557] width 42 height 19
checkbox input "true"
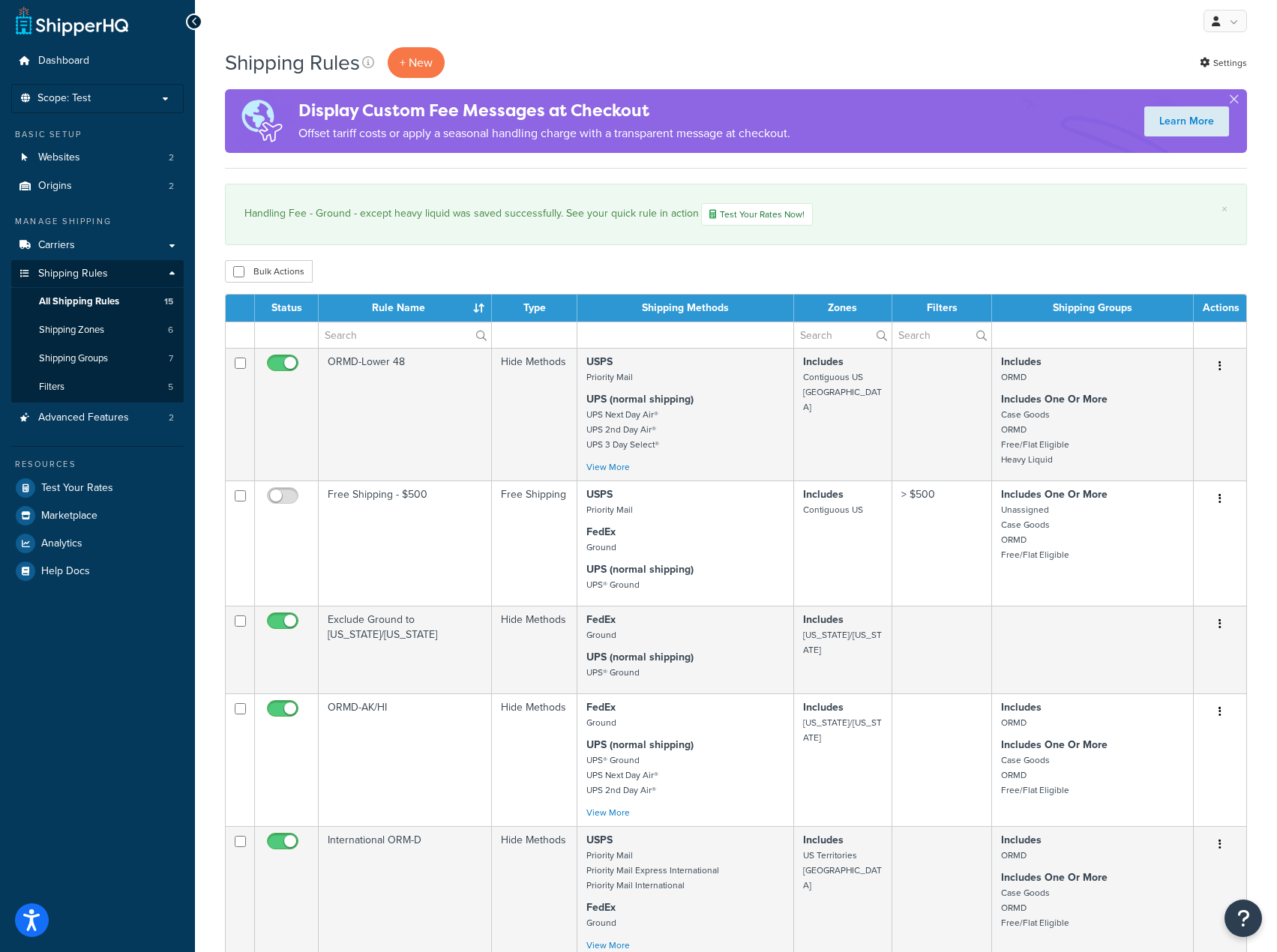
scroll to position [0, 0]
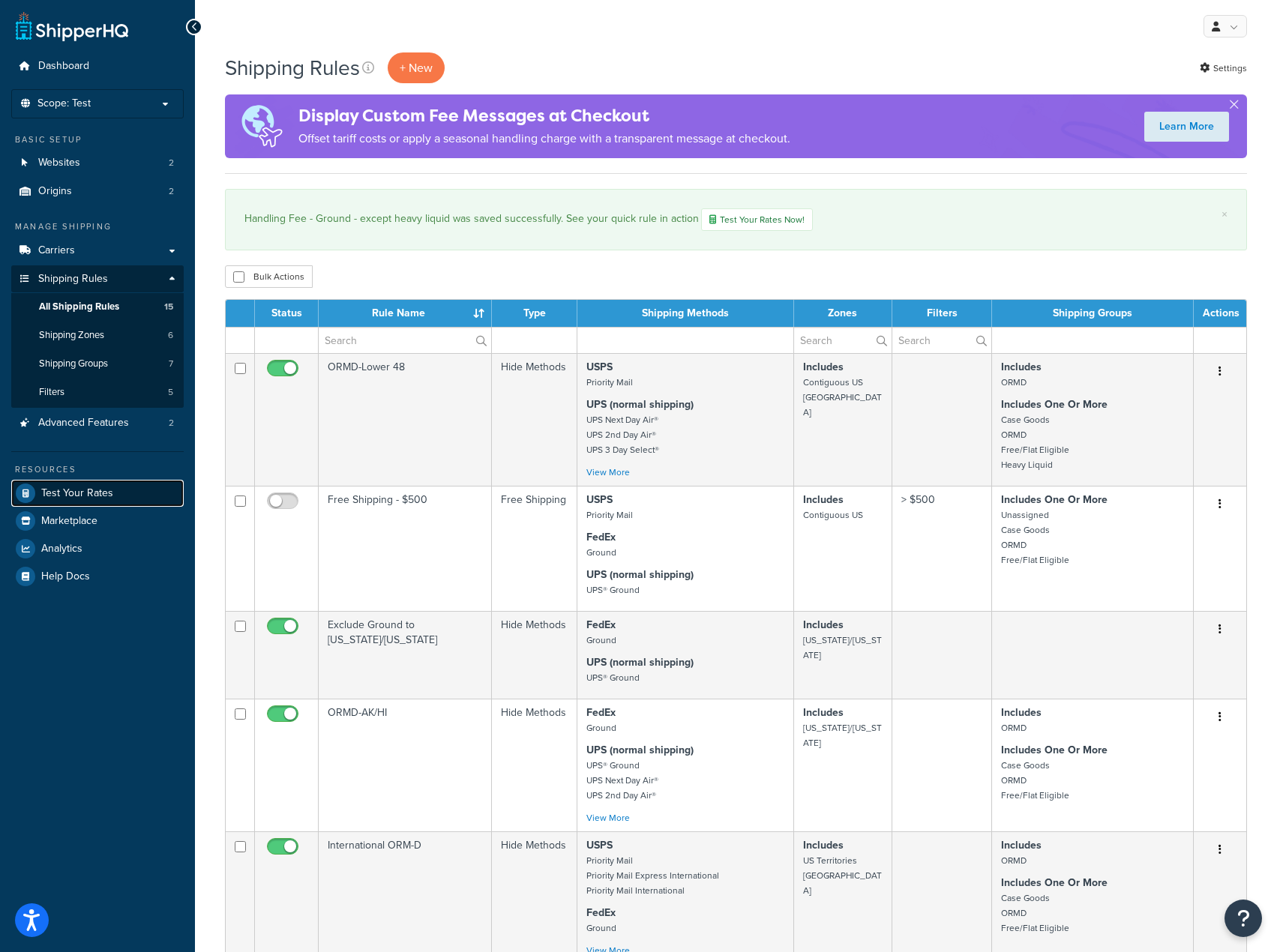
click at [99, 487] on span "Test Your Rates" at bounding box center [77, 494] width 72 height 13
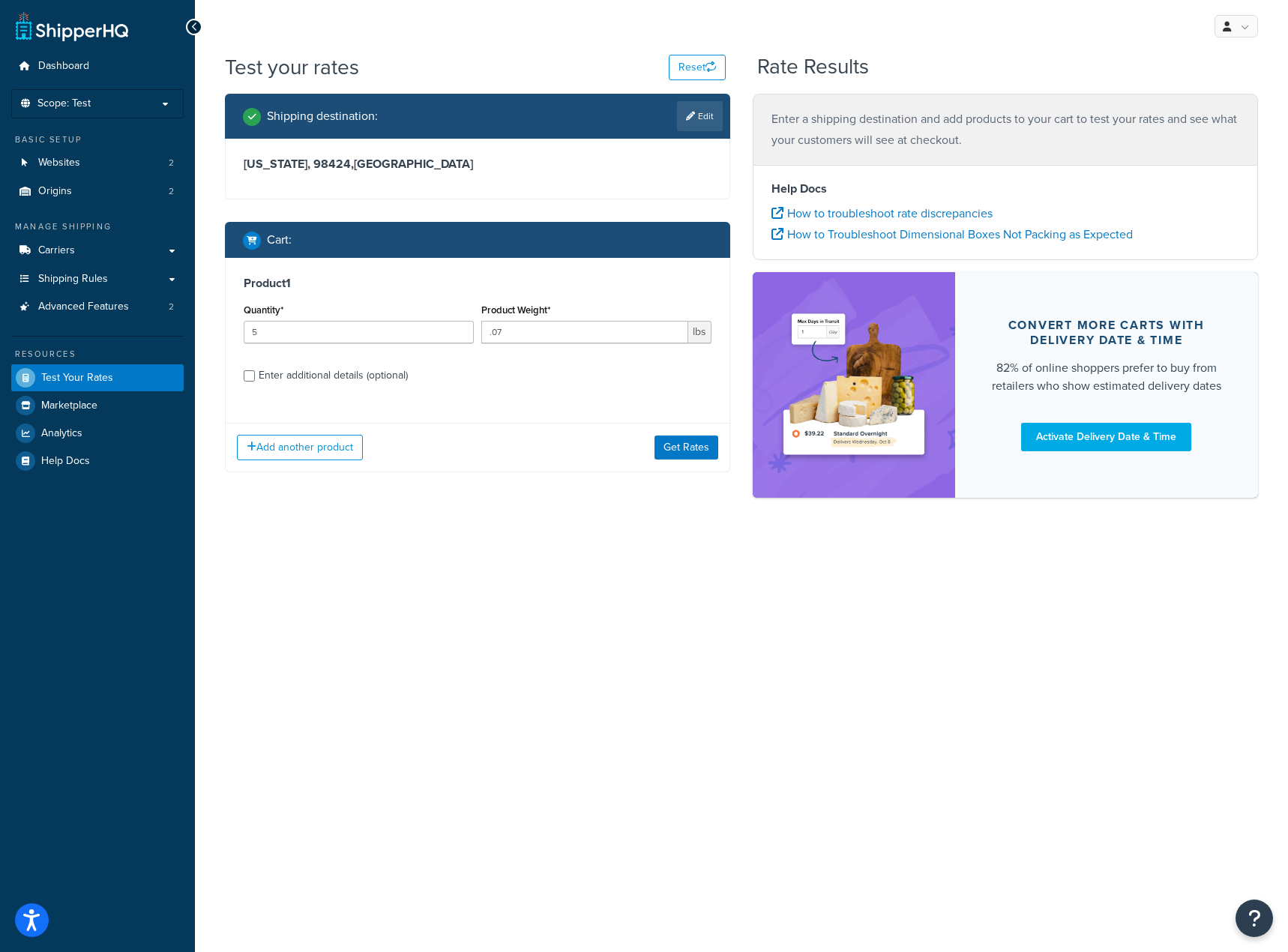
click at [308, 383] on div "Enter additional details (optional)" at bounding box center [333, 376] width 149 height 21
click at [255, 382] on input "Enter additional details (optional)" at bounding box center [249, 376] width 11 height 11
checkbox input "true"
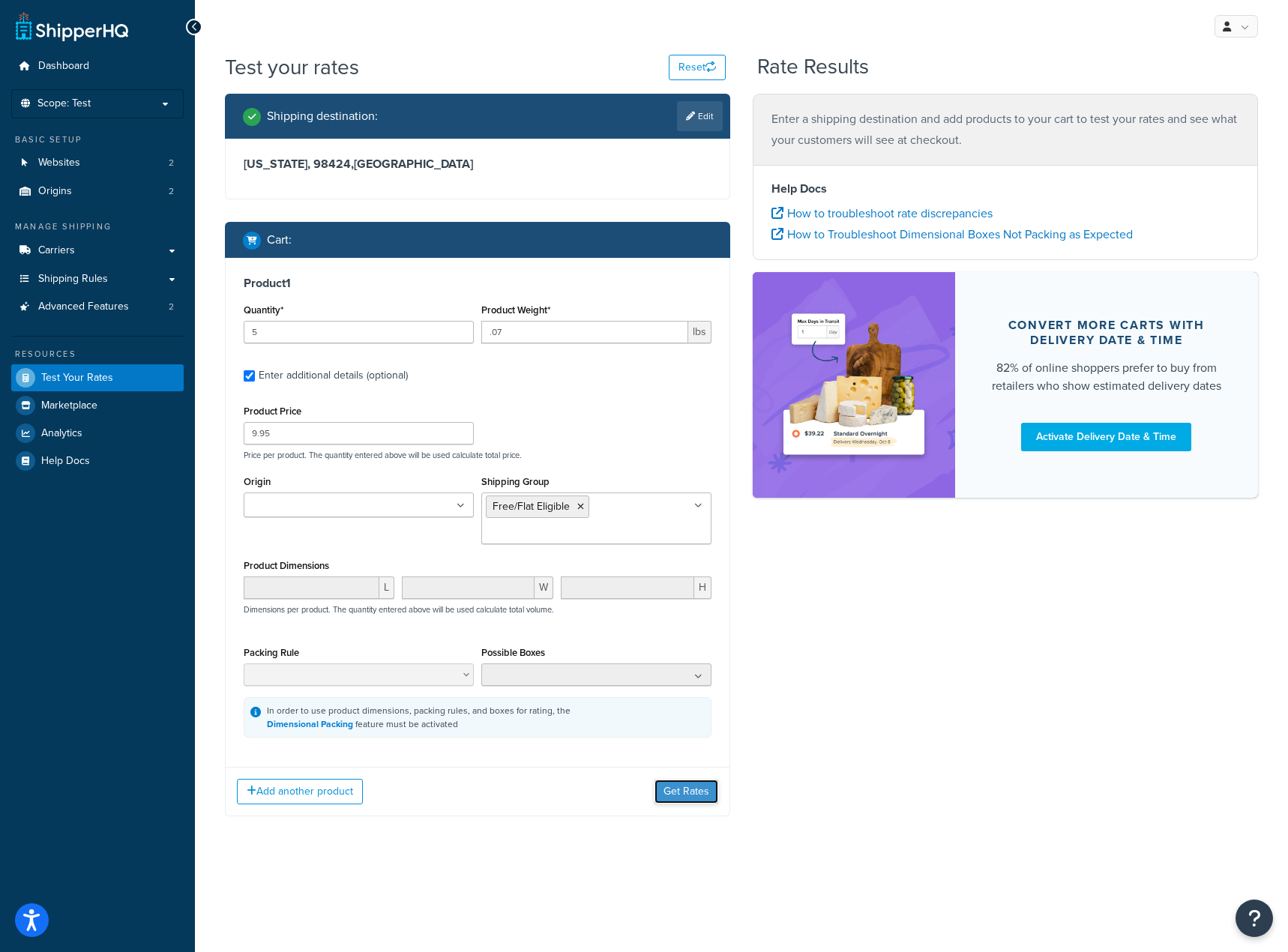
click at [667, 784] on button "Get Rates" at bounding box center [686, 791] width 63 height 24
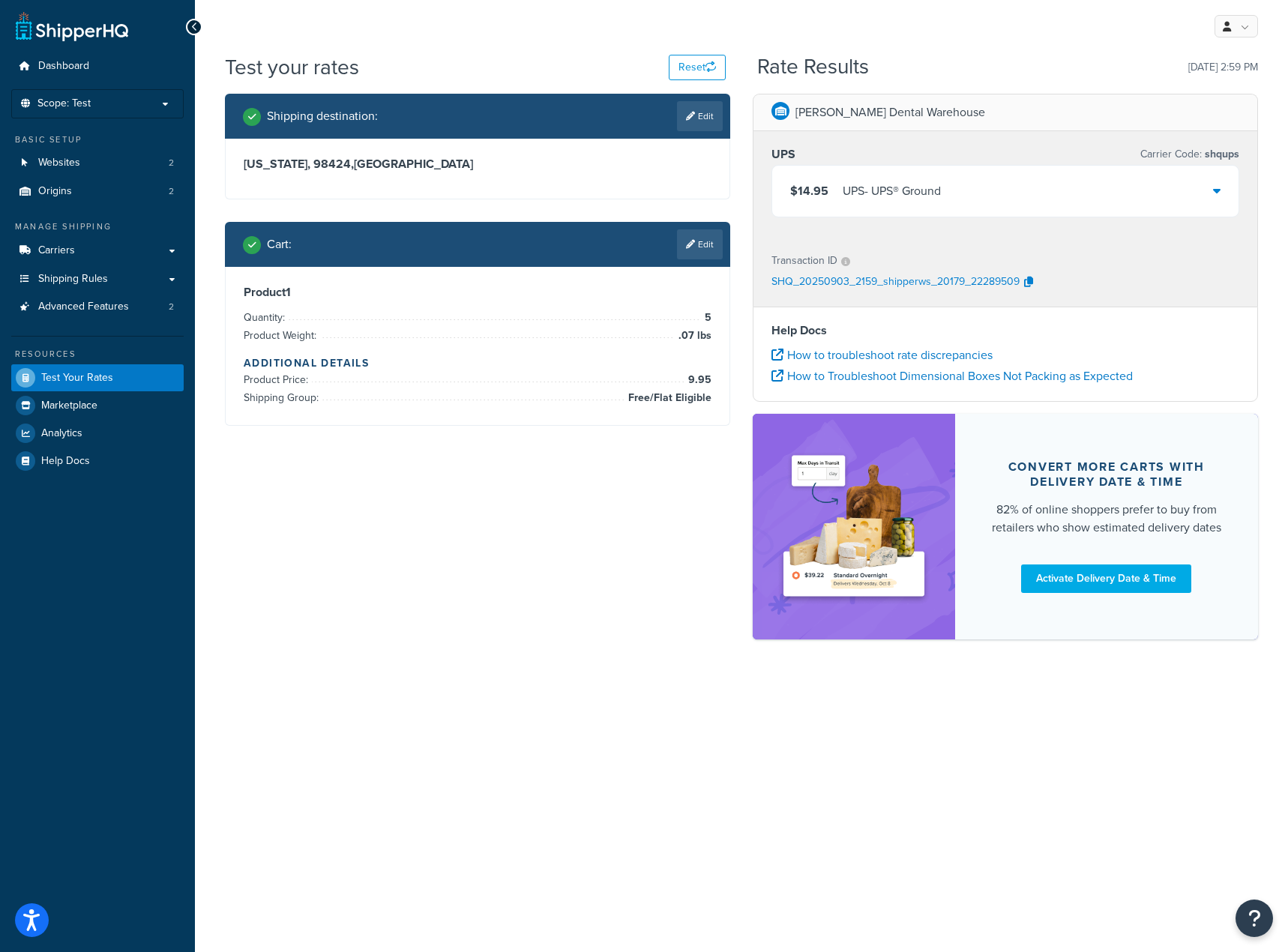
click at [1063, 167] on div "$14.95 UPS - UPS® Ground" at bounding box center [1005, 191] width 466 height 51
